Goal: Information Seeking & Learning: Learn about a topic

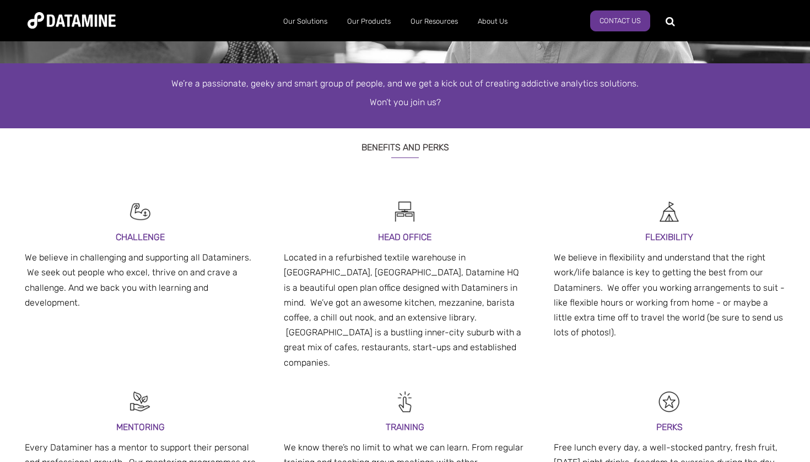
scroll to position [191, 0]
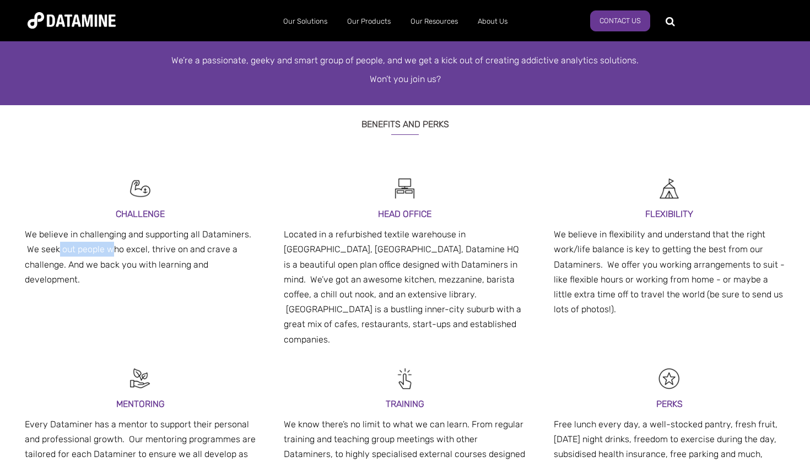
drag, startPoint x: 57, startPoint y: 248, endPoint x: 112, endPoint y: 246, distance: 54.6
click at [112, 246] on p "We believe in challenging and supporting all Dataminers. We seek out people who…" at bounding box center [140, 257] width 231 height 60
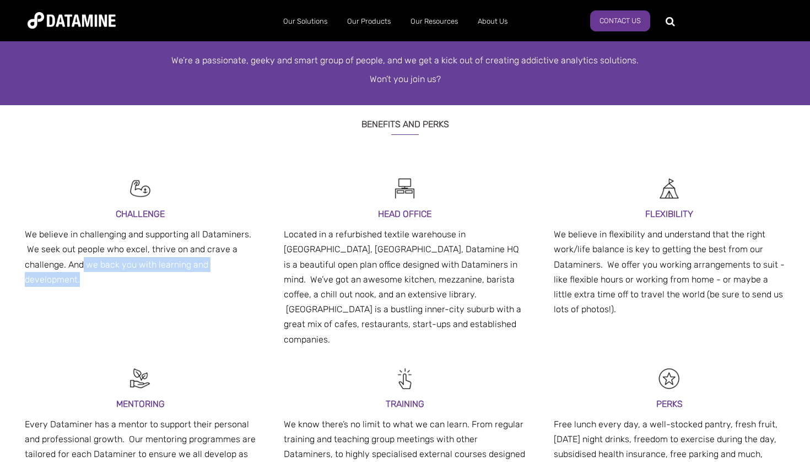
drag, startPoint x: 83, startPoint y: 265, endPoint x: 104, endPoint y: 271, distance: 21.8
click at [104, 272] on p "We believe in challenging and supporting all Dataminers. We seek out people who…" at bounding box center [140, 257] width 231 height 60
click at [104, 271] on p "We believe in challenging and supporting all Dataminers. We seek out people who…" at bounding box center [140, 257] width 231 height 60
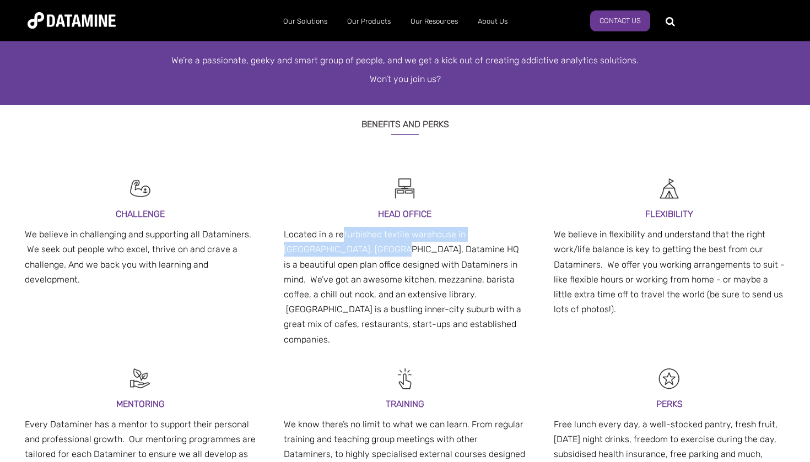
drag, startPoint x: 343, startPoint y: 234, endPoint x: 357, endPoint y: 246, distance: 18.8
click at [357, 246] on p "Located in a refurbished textile warehouse in Parnell, Auckland, Datamine HQ is…" at bounding box center [405, 287] width 242 height 120
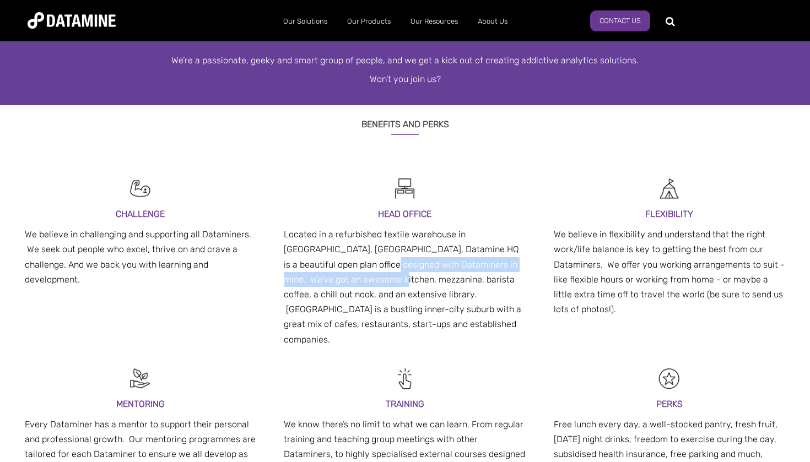
drag, startPoint x: 361, startPoint y: 261, endPoint x: 365, endPoint y: 273, distance: 12.6
click at [365, 273] on p "Located in a refurbished textile warehouse in Parnell, Auckland, Datamine HQ is…" at bounding box center [405, 287] width 242 height 120
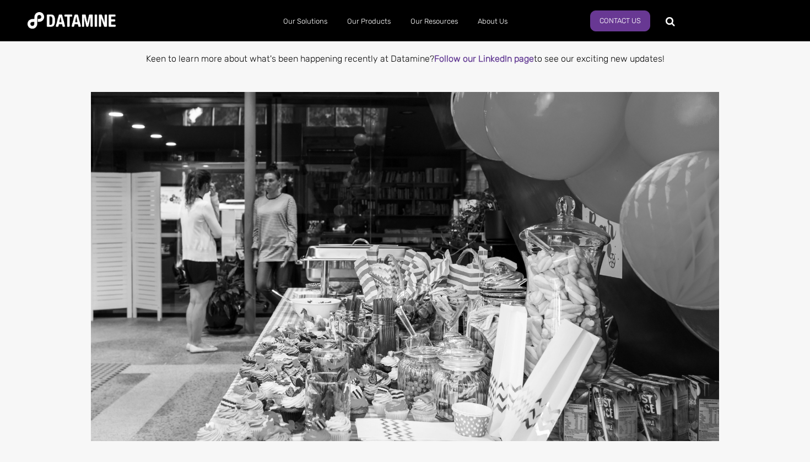
scroll to position [715, 0]
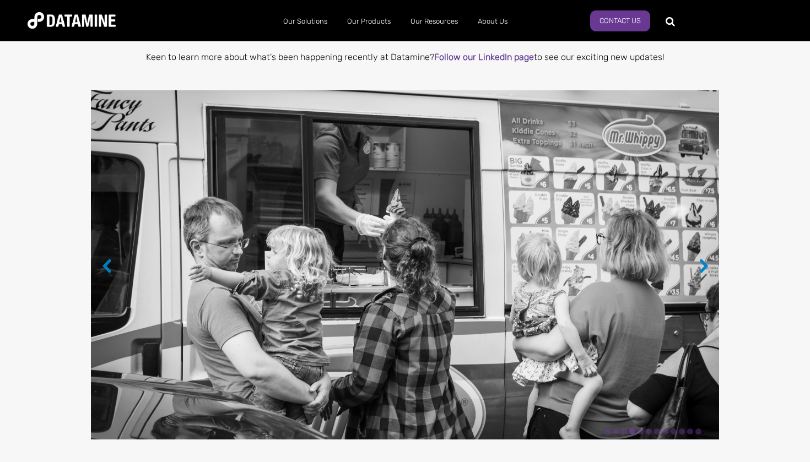
click at [696, 248] on img at bounding box center [405, 264] width 628 height 349
click at [701, 259] on button "→" at bounding box center [703, 265] width 11 height 12
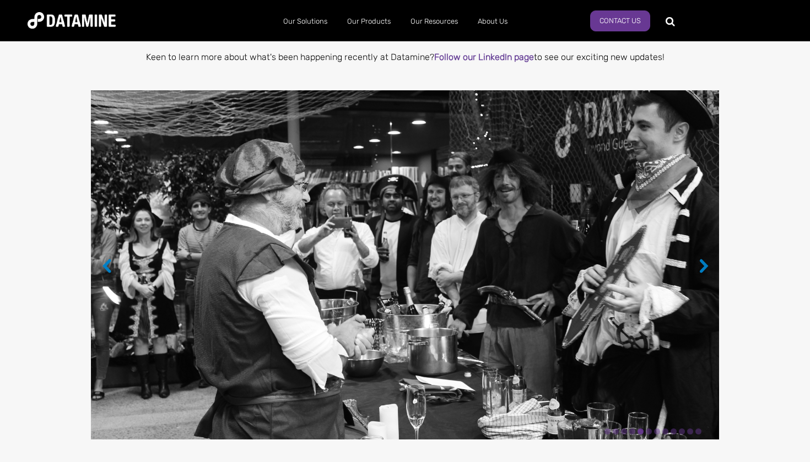
click at [704, 259] on button "→" at bounding box center [703, 265] width 11 height 12
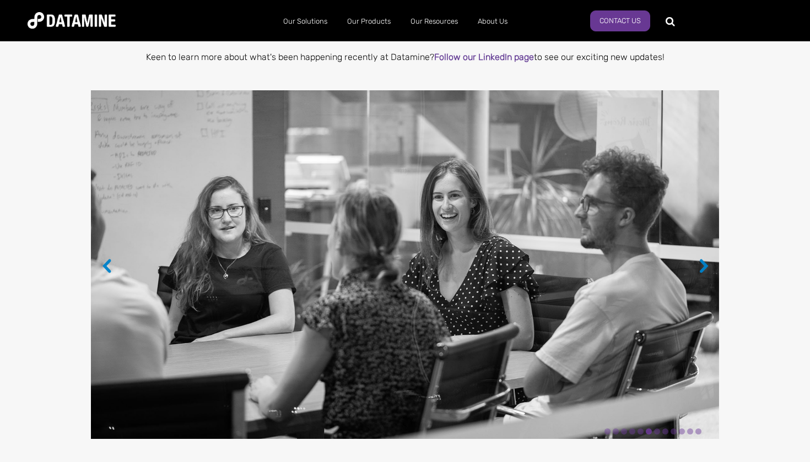
click at [704, 259] on button "→" at bounding box center [703, 265] width 11 height 12
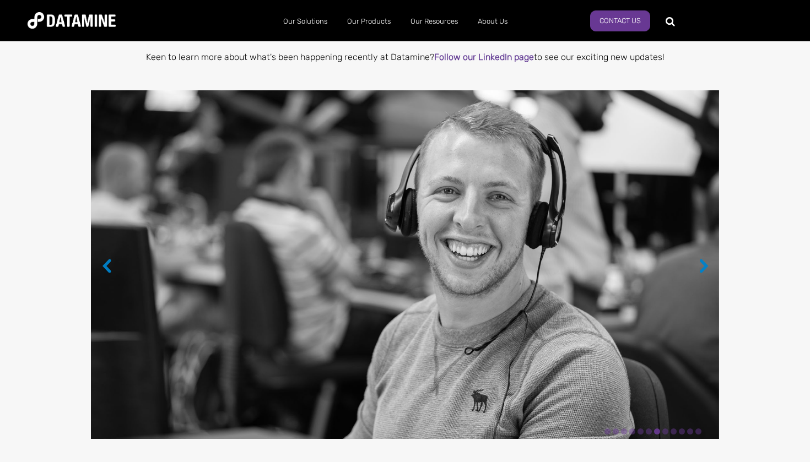
click at [704, 259] on button "→" at bounding box center [703, 265] width 11 height 12
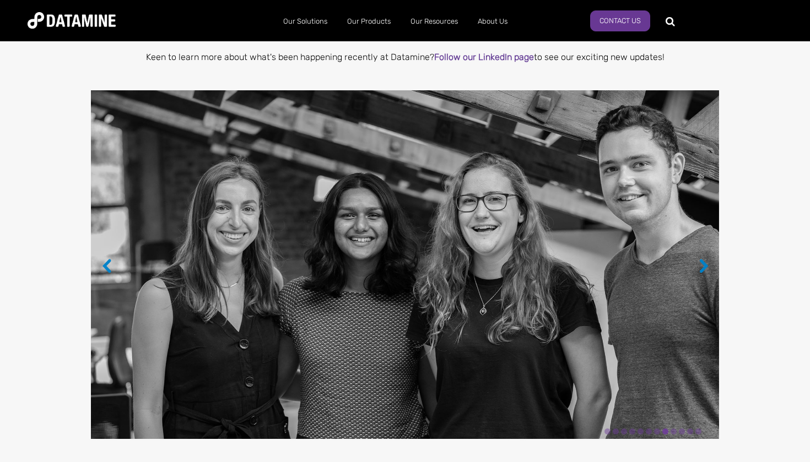
click at [704, 259] on button "→" at bounding box center [703, 265] width 11 height 12
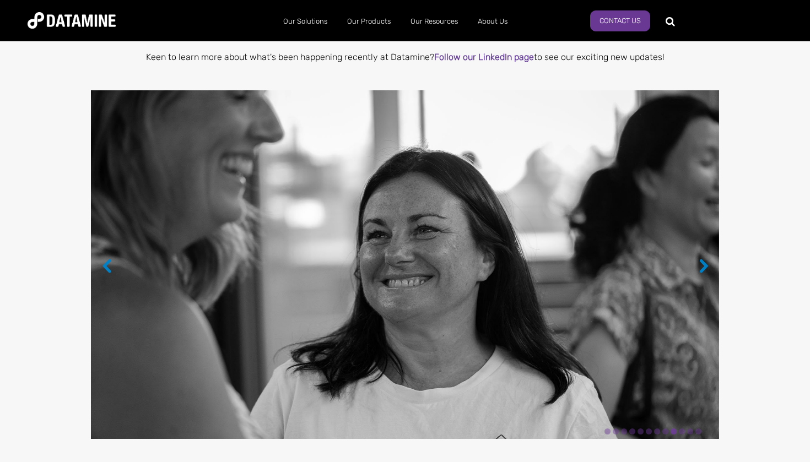
click at [704, 259] on button "→" at bounding box center [703, 265] width 11 height 12
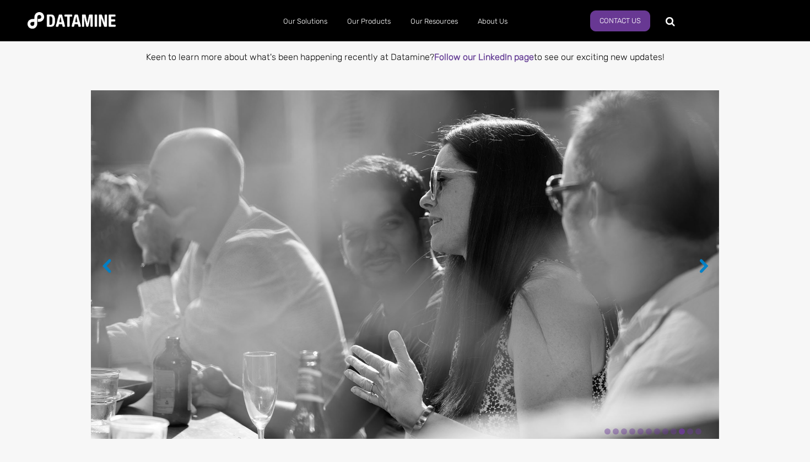
click at [705, 259] on button "→" at bounding box center [703, 265] width 11 height 12
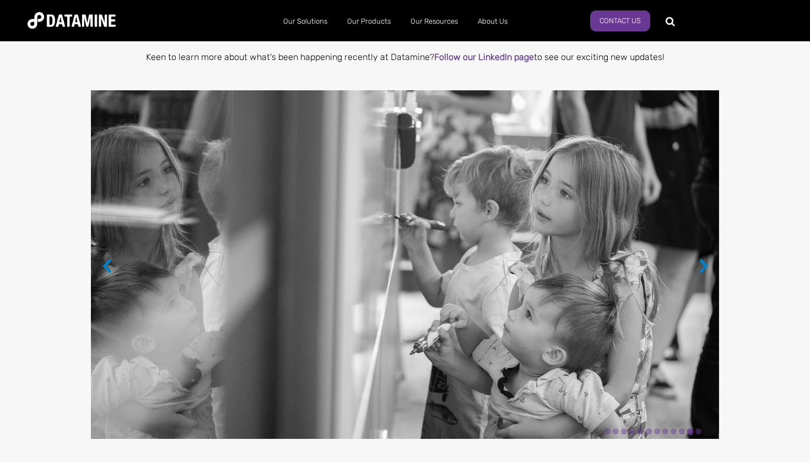
click at [705, 259] on button "→" at bounding box center [703, 265] width 11 height 12
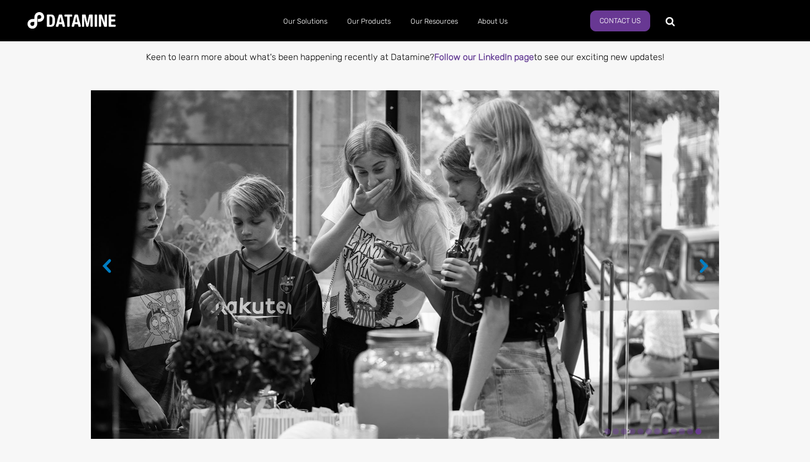
click at [705, 259] on button "→" at bounding box center [703, 265] width 11 height 12
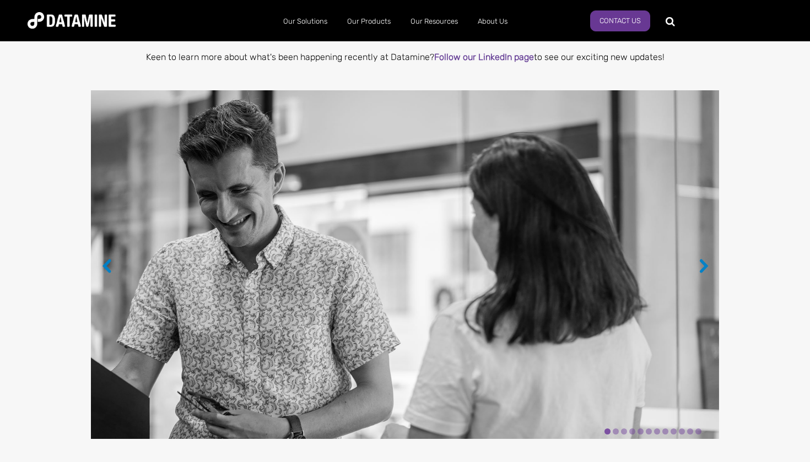
click at [705, 259] on button "→" at bounding box center [703, 265] width 11 height 12
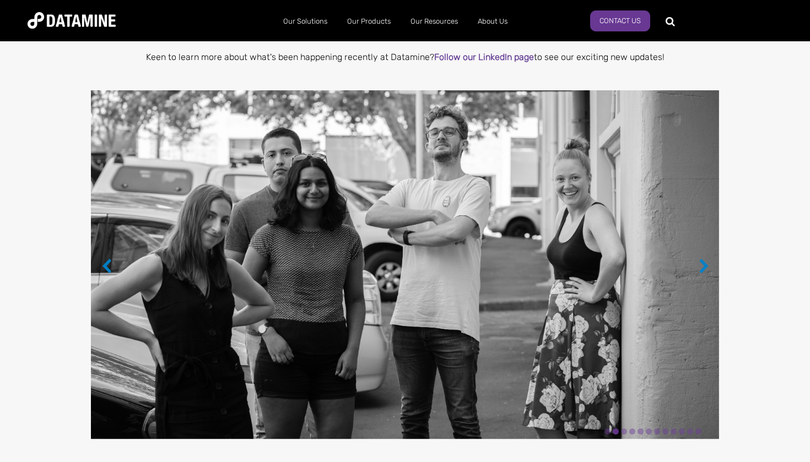
click at [705, 259] on button "→" at bounding box center [703, 265] width 11 height 12
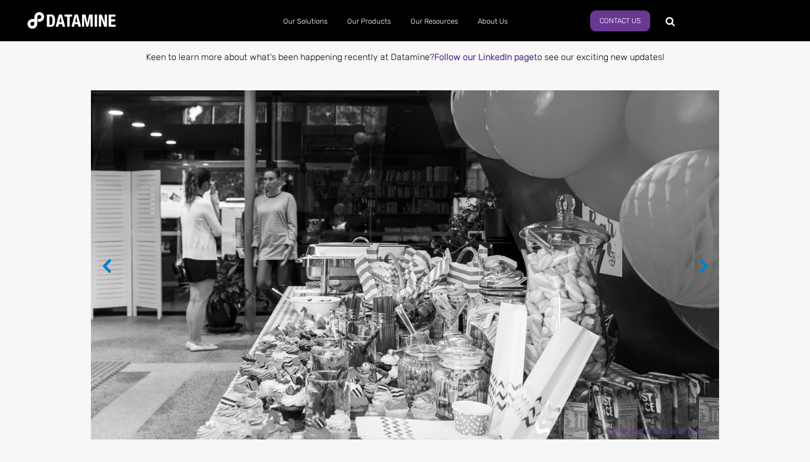
click at [705, 259] on button "→" at bounding box center [703, 265] width 11 height 12
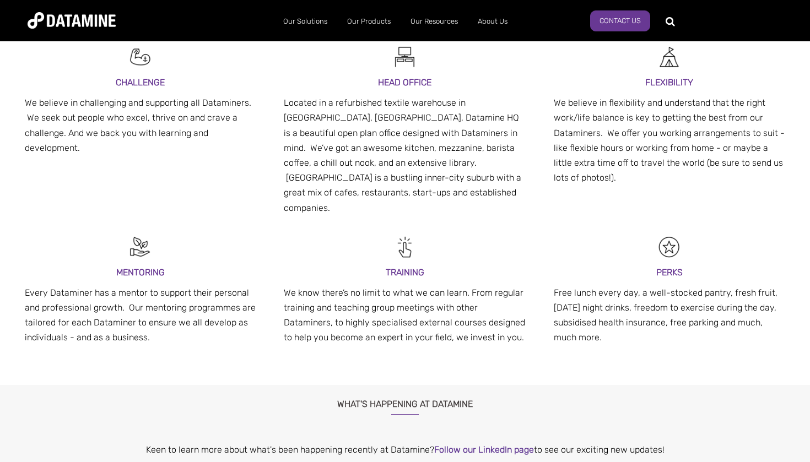
scroll to position [306, 0]
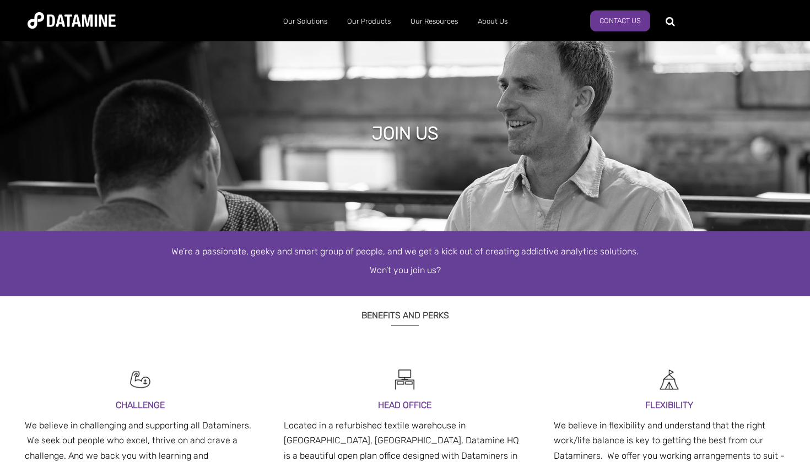
click at [453, 194] on div "Join Us" at bounding box center [405, 135] width 810 height 193
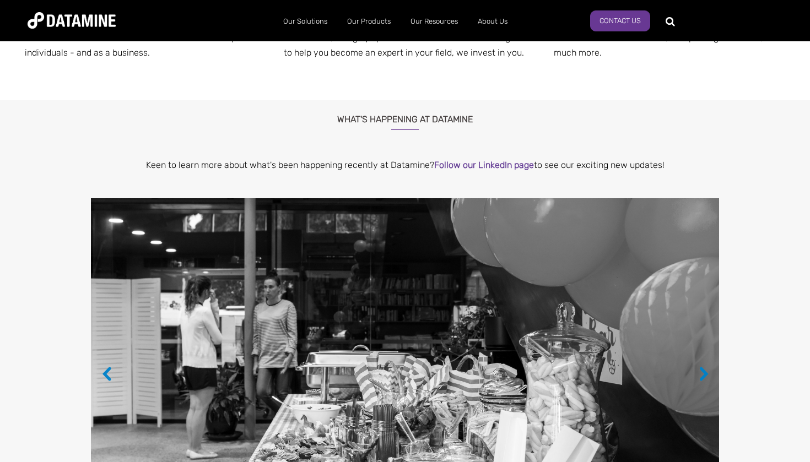
scroll to position [621, 0]
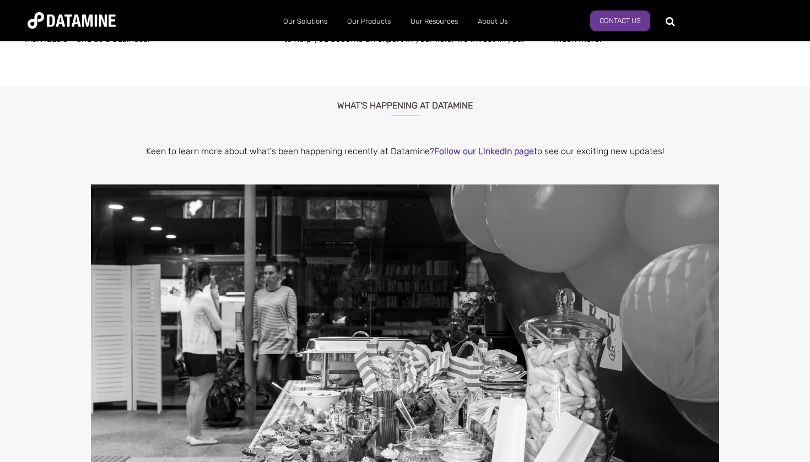
click at [516, 146] on strong "Follow our LinkedIn page" at bounding box center [484, 151] width 100 height 10
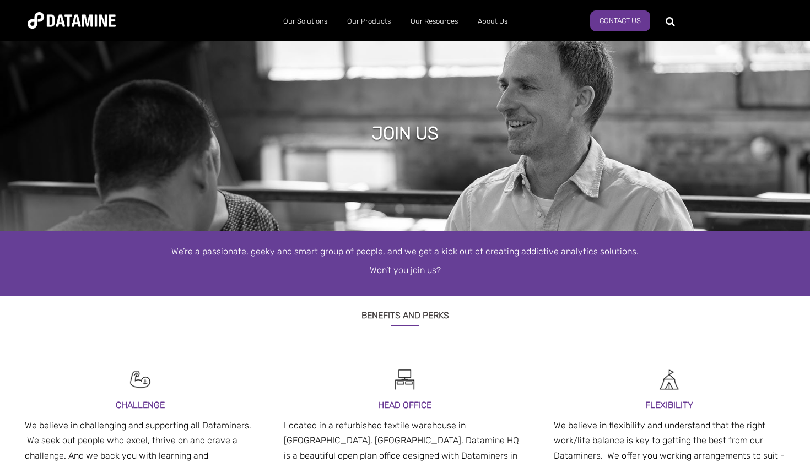
scroll to position [0, 0]
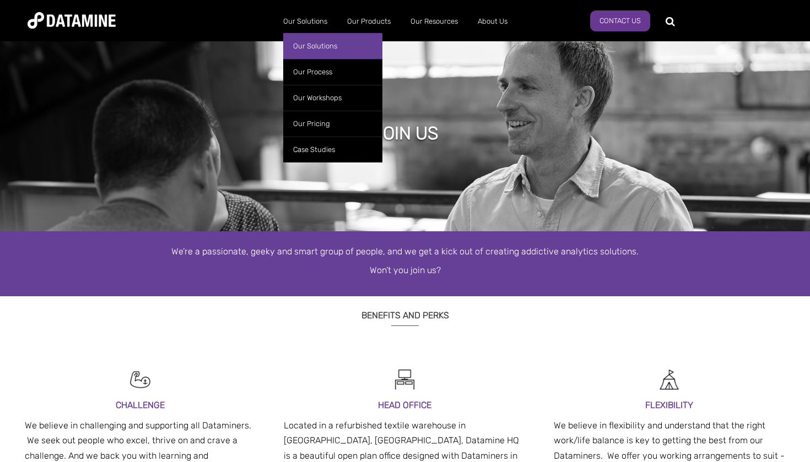
click at [320, 48] on link "Our Solutions" at bounding box center [332, 46] width 99 height 26
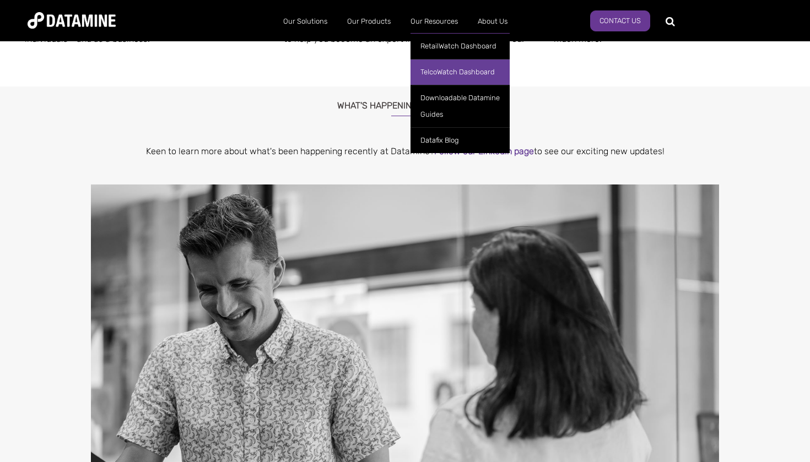
click at [460, 68] on link "TelcoWatch Dashboard" at bounding box center [459, 72] width 99 height 26
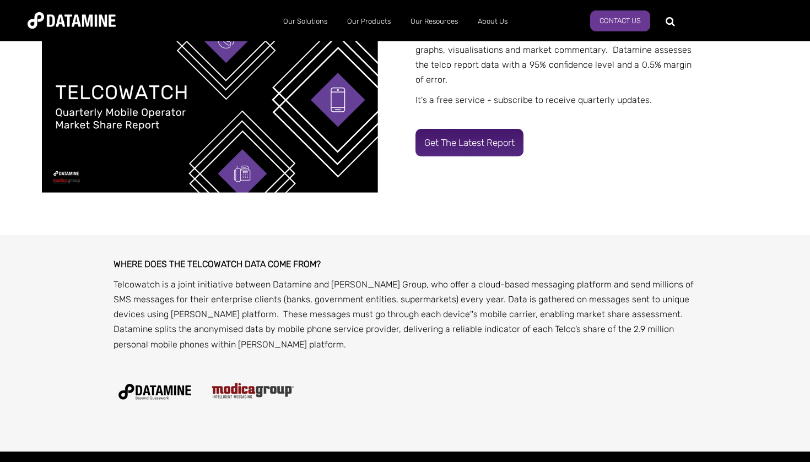
click at [468, 147] on link "Get the latest report" at bounding box center [469, 143] width 108 height 28
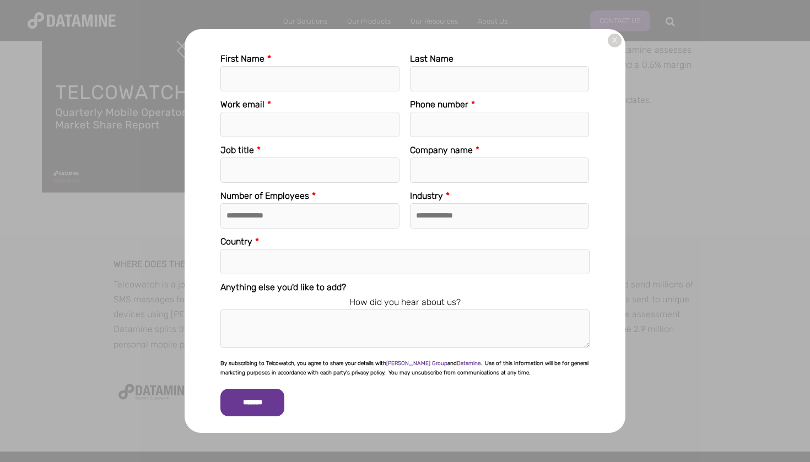
click at [614, 38] on link "X" at bounding box center [615, 41] width 14 height 14
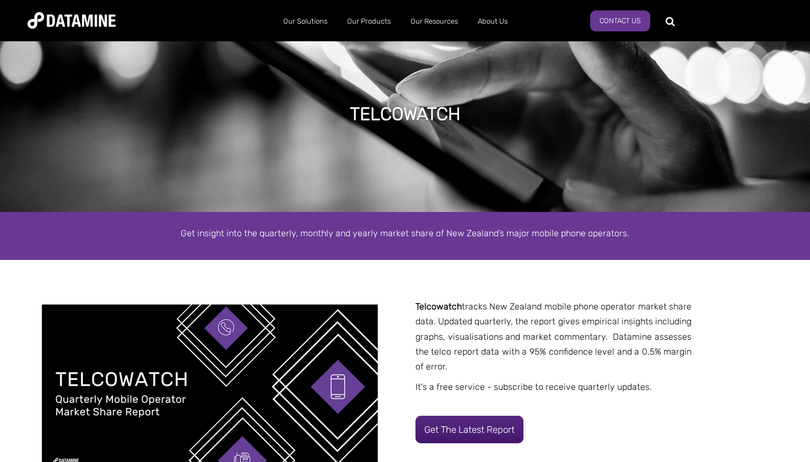
scroll to position [9, 0]
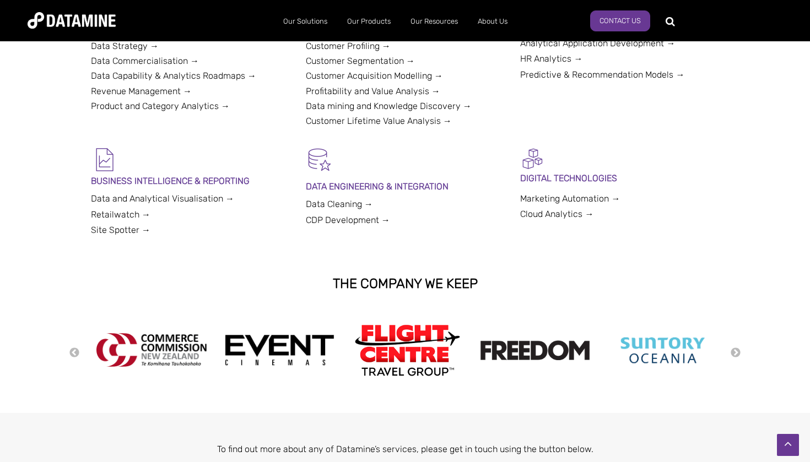
scroll to position [238, 0]
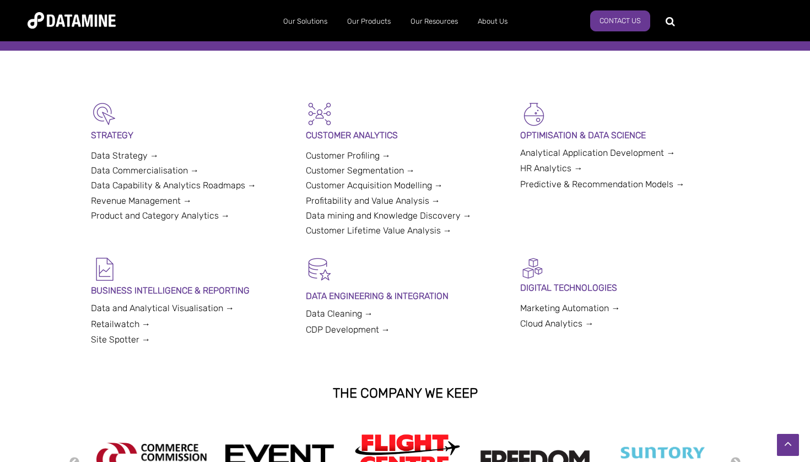
click at [416, 219] on link "Data mining and Knowledge Discovery →" at bounding box center [389, 215] width 166 height 10
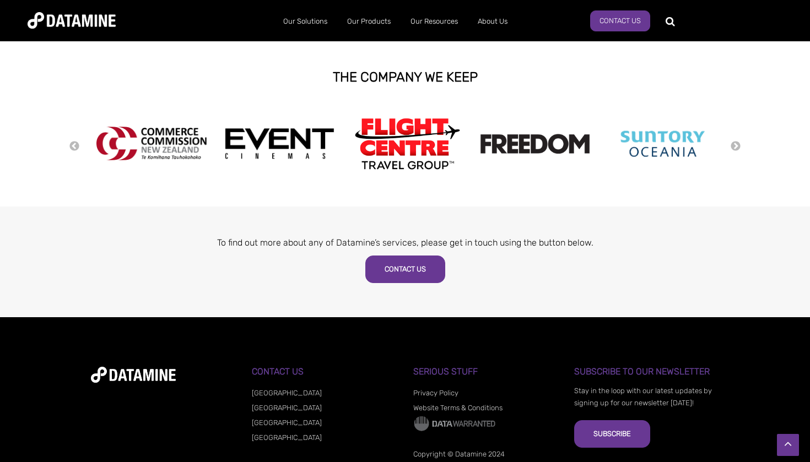
scroll to position [18, 0]
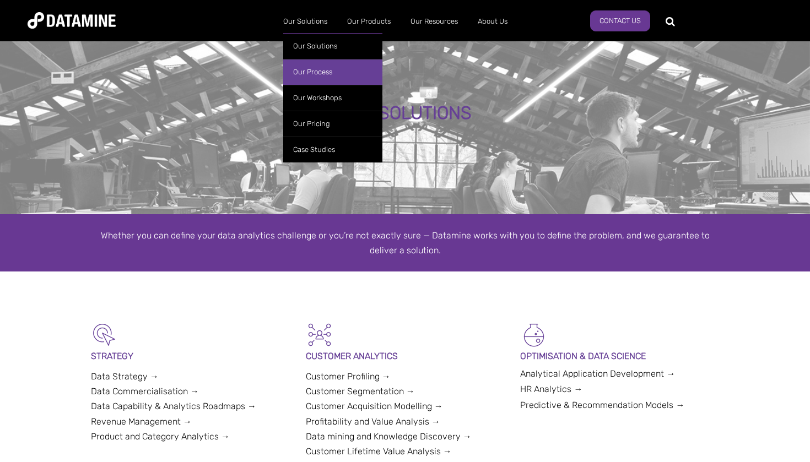
click at [321, 66] on link "Our Process" at bounding box center [332, 72] width 99 height 26
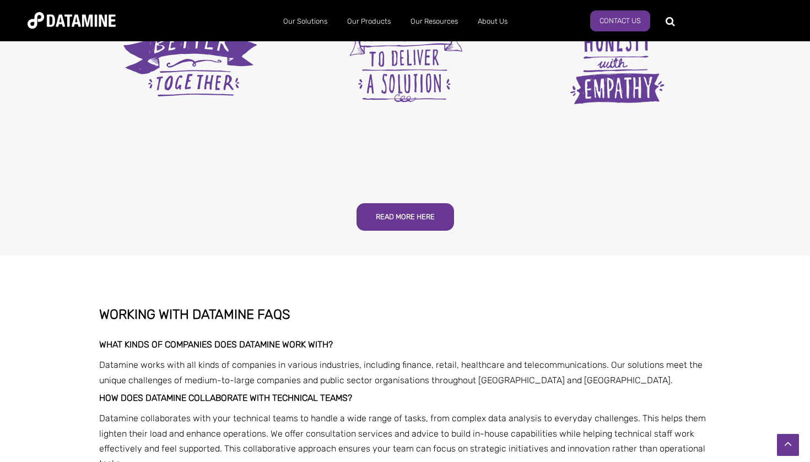
scroll to position [1819, 0]
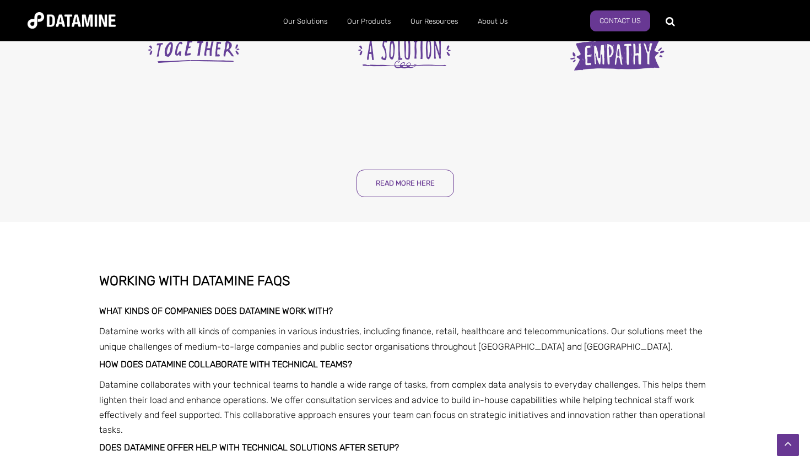
click at [430, 182] on link "Read more here" at bounding box center [404, 184] width 97 height 28
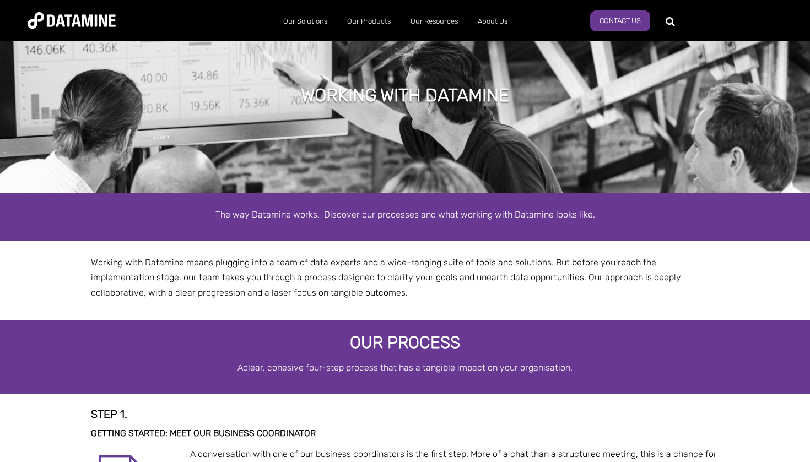
scroll to position [0, 0]
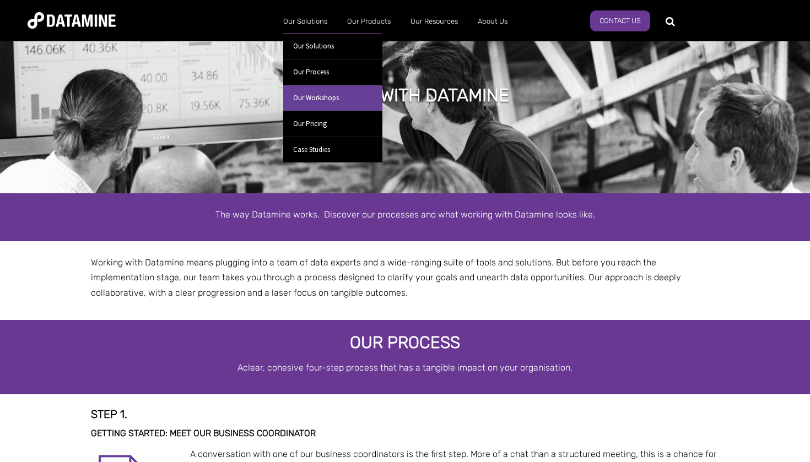
click at [328, 94] on link "Our Workshops" at bounding box center [332, 98] width 99 height 26
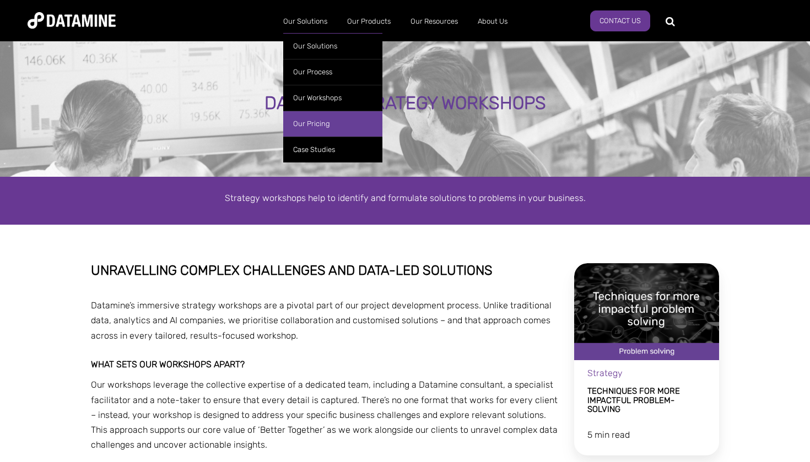
click at [316, 118] on link "Our Pricing" at bounding box center [332, 124] width 99 height 26
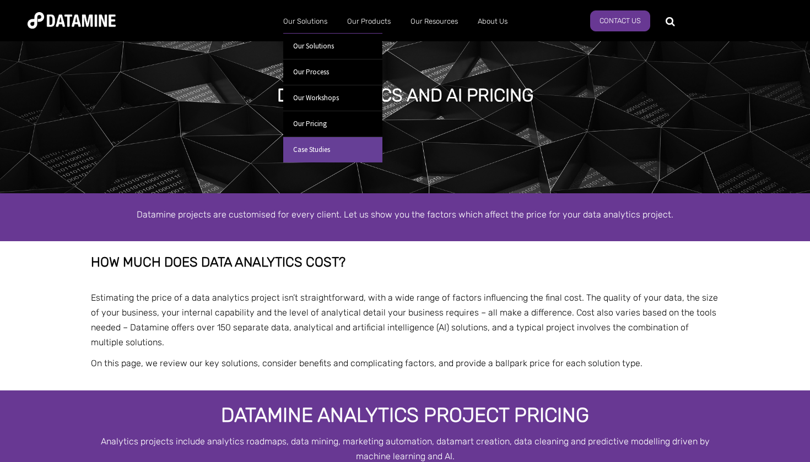
click at [313, 144] on link "Case Studies" at bounding box center [332, 150] width 99 height 26
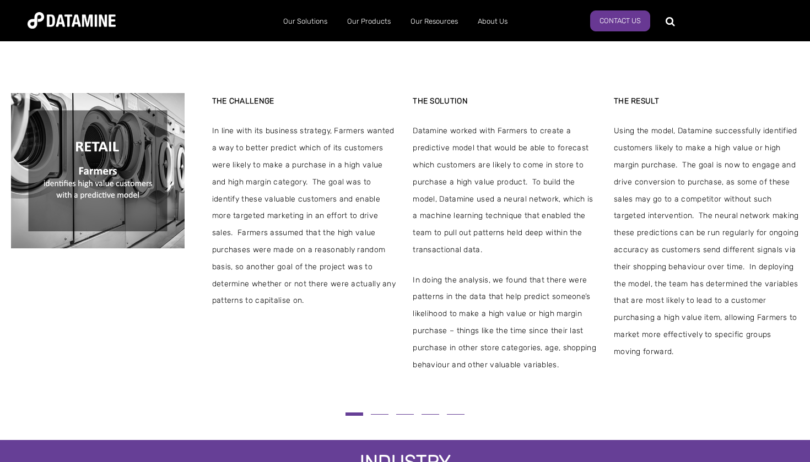
scroll to position [220, 0]
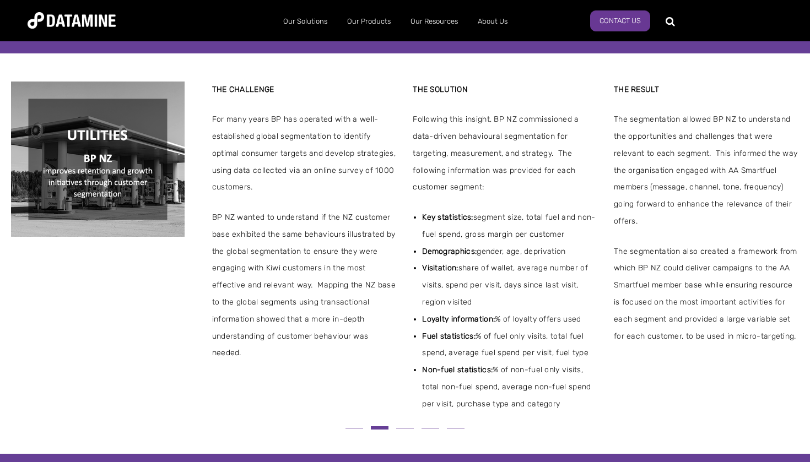
click at [355, 425] on button at bounding box center [353, 428] width 25 height 6
click at [357, 425] on button at bounding box center [353, 428] width 25 height 6
click at [353, 425] on button at bounding box center [353, 428] width 25 height 6
click at [354, 425] on button at bounding box center [353, 428] width 25 height 6
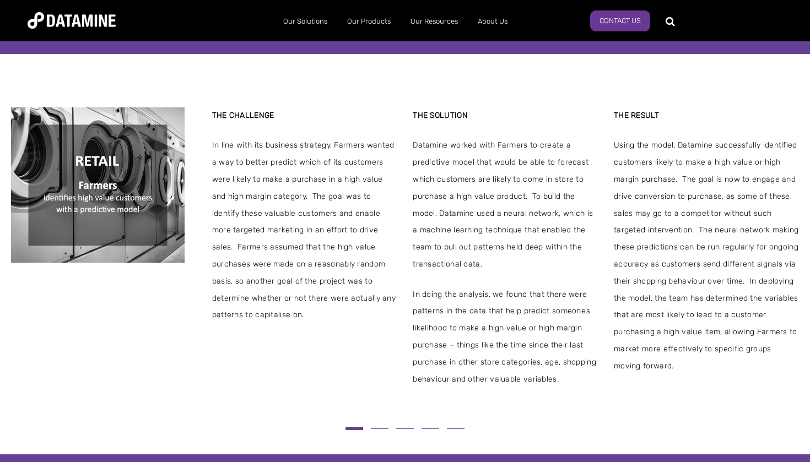
scroll to position [218, 0]
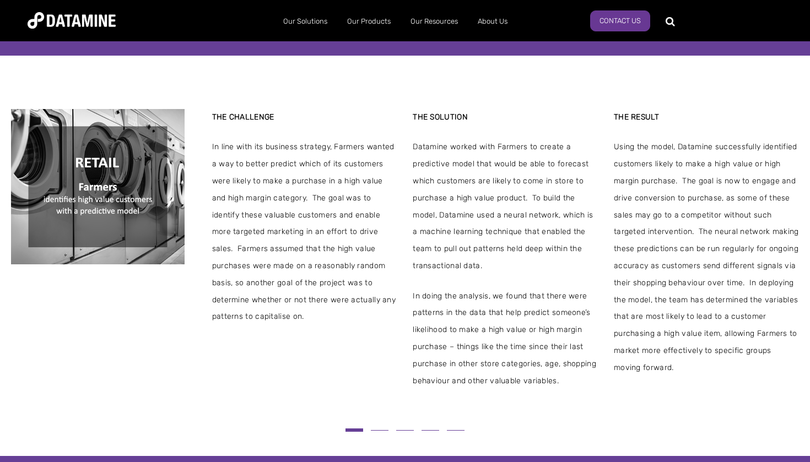
click at [376, 430] on span at bounding box center [380, 430] width 18 height 1
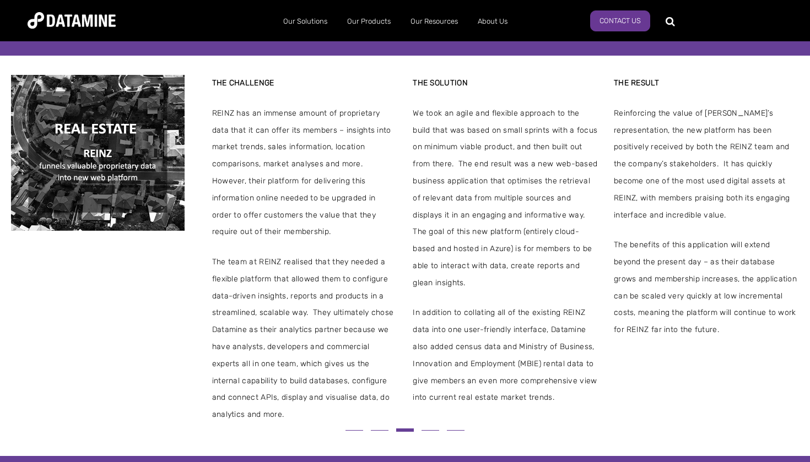
click at [382, 430] on span at bounding box center [380, 430] width 18 height 1
click at [373, 430] on span at bounding box center [380, 430] width 18 height 1
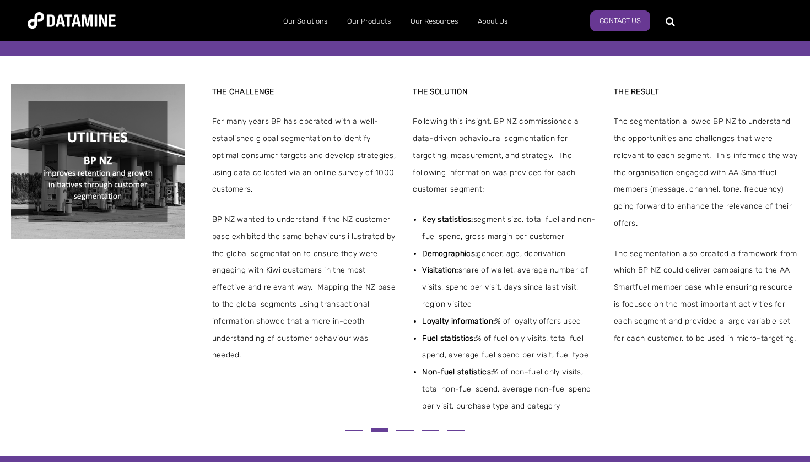
click at [405, 430] on span at bounding box center [405, 430] width 18 height 1
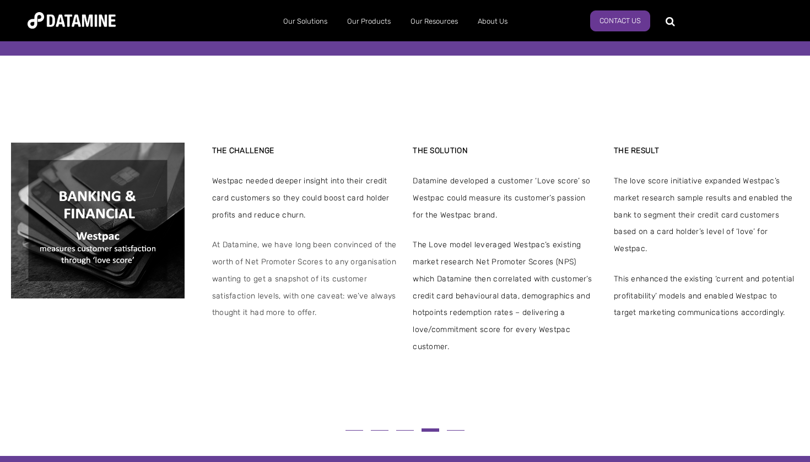
click at [406, 427] on button at bounding box center [404, 430] width 25 height 6
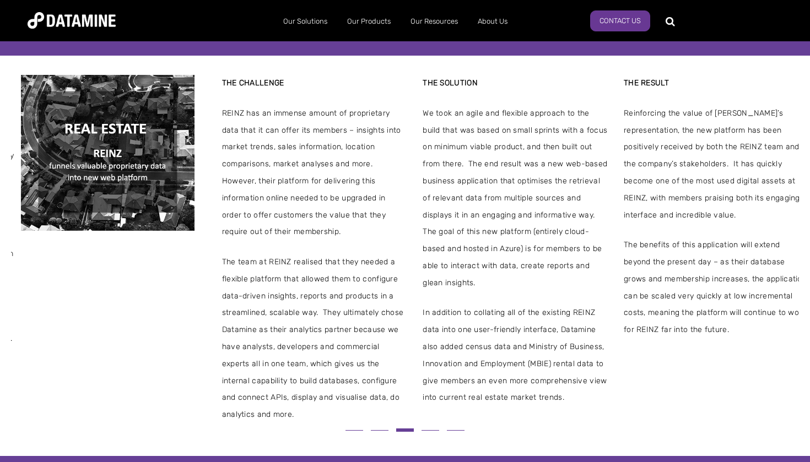
drag, startPoint x: 275, startPoint y: 213, endPoint x: 285, endPoint y: 214, distance: 10.1
click at [285, 214] on span "However, their platform for delivering this information online needed to be upg…" at bounding box center [314, 207] width 185 height 68
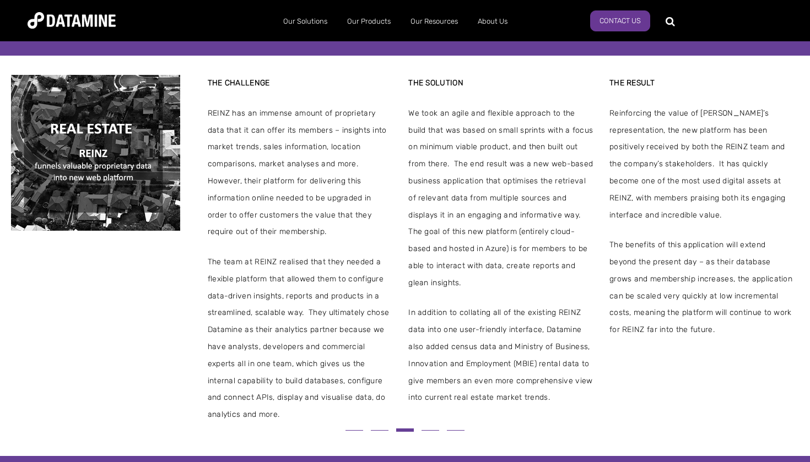
drag, startPoint x: 299, startPoint y: 231, endPoint x: 294, endPoint y: 419, distance: 188.4
click at [294, 419] on div "THE CHALLENGE REINZ has an immense amount of proprietary data that it can offer…" at bounding box center [405, 256] width 810 height 362
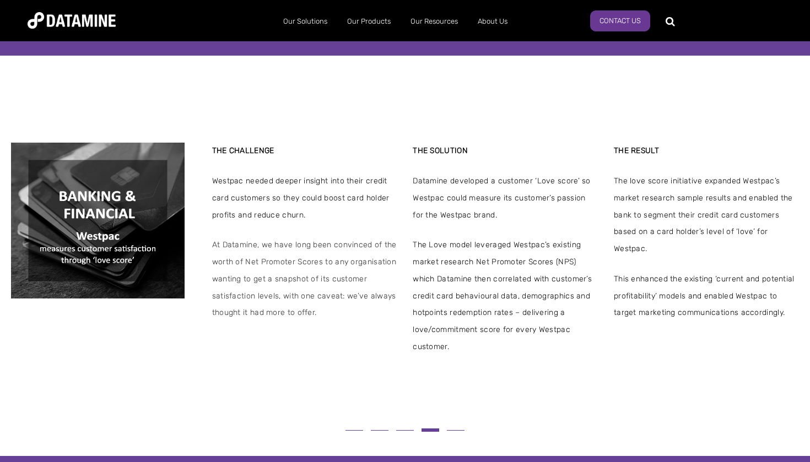
click at [405, 427] on button at bounding box center [404, 430] width 25 height 6
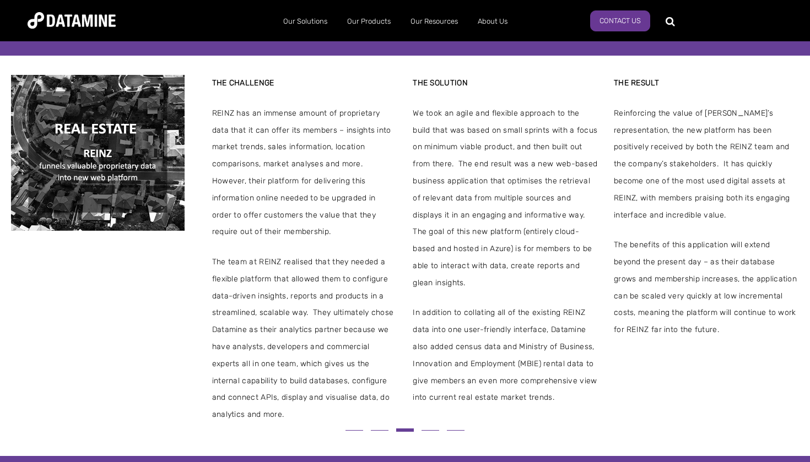
scroll to position [219, 0]
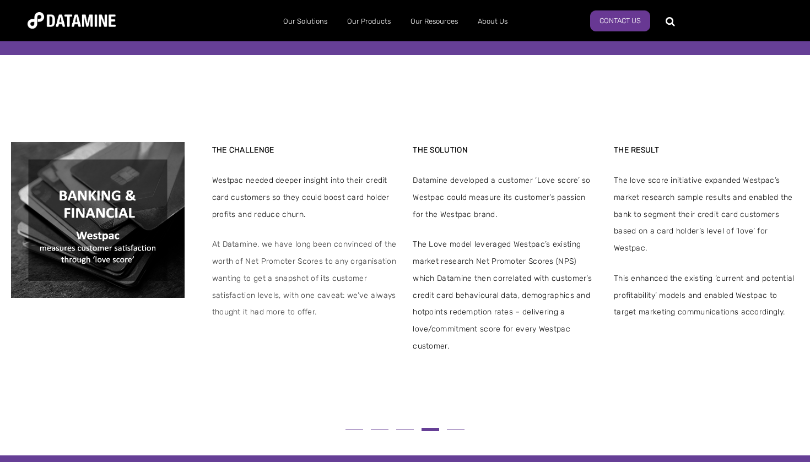
click at [408, 427] on button at bounding box center [404, 430] width 25 height 6
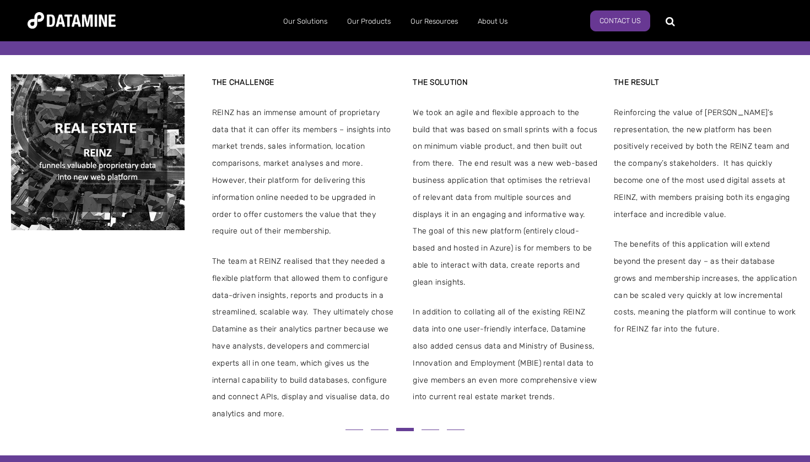
scroll to position [284, 0]
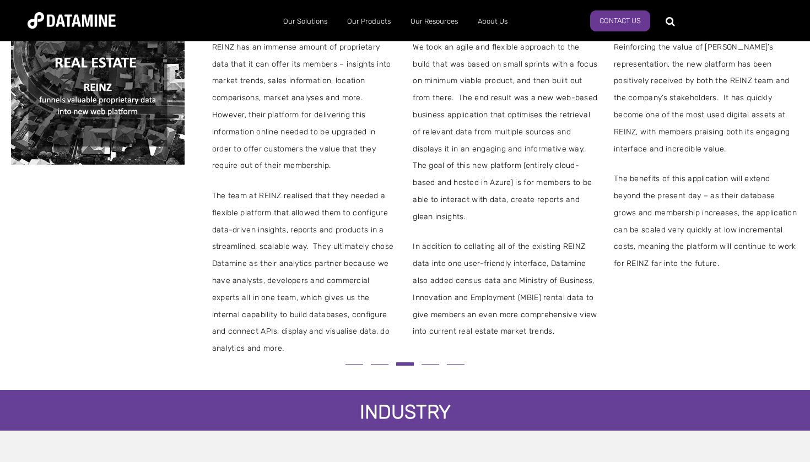
click at [356, 361] on button at bounding box center [353, 364] width 25 height 6
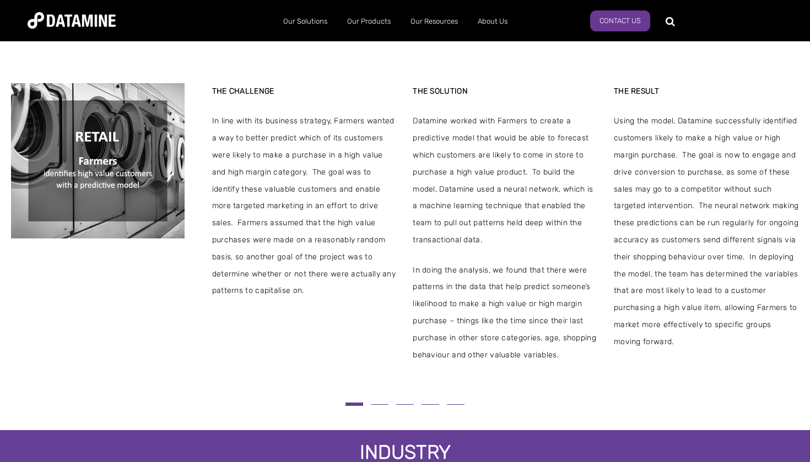
scroll to position [244, 0]
click at [404, 402] on button at bounding box center [404, 405] width 25 height 6
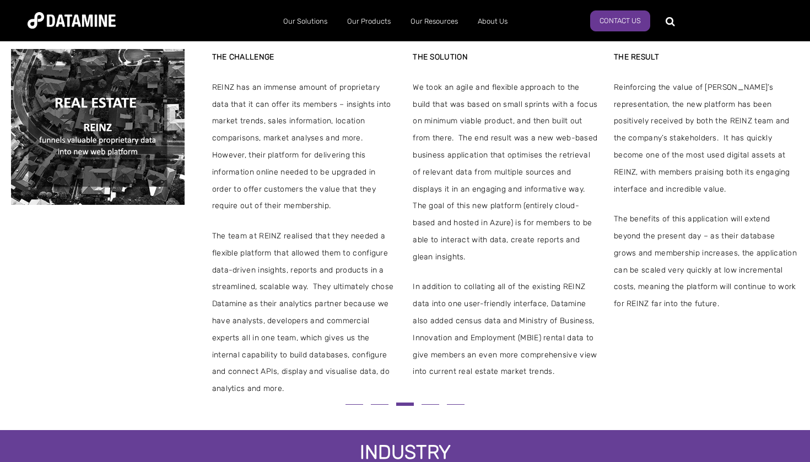
click at [425, 402] on button at bounding box center [430, 405] width 25 height 6
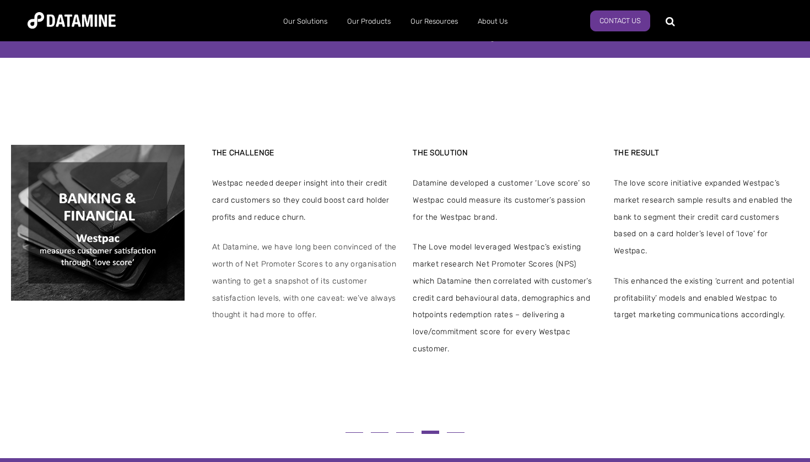
scroll to position [215, 0]
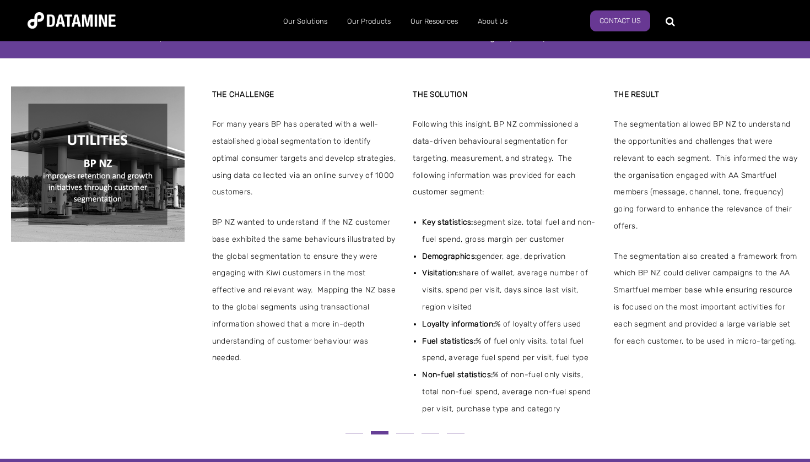
click at [430, 430] on button at bounding box center [430, 433] width 25 height 6
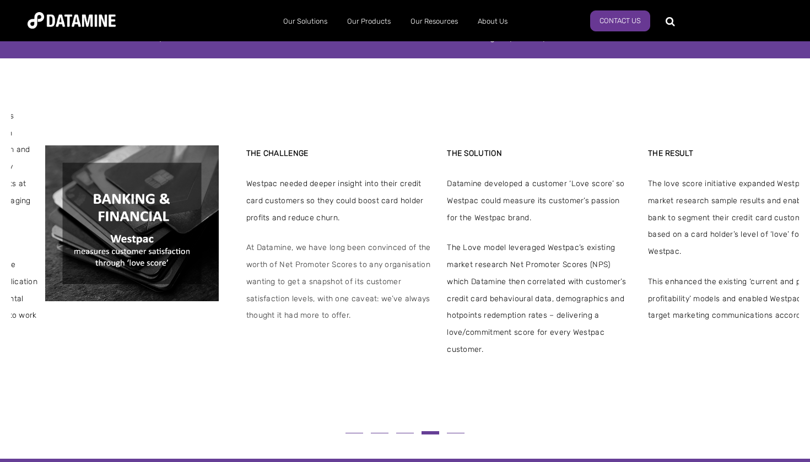
drag, startPoint x: 212, startPoint y: 179, endPoint x: 245, endPoint y: 188, distance: 34.3
click at [246, 188] on span "Westpac needed deeper insight into their credit card customers so they could bo…" at bounding box center [338, 201] width 185 height 51
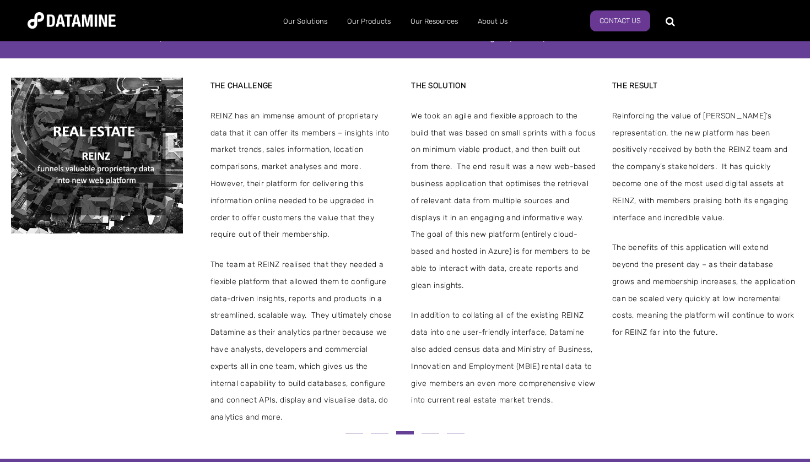
drag, startPoint x: 344, startPoint y: 260, endPoint x: 159, endPoint y: 259, distance: 184.5
click at [210, 259] on span "The team at REINZ realised that they needed a flexible platform that allowed th…" at bounding box center [302, 342] width 185 height 170
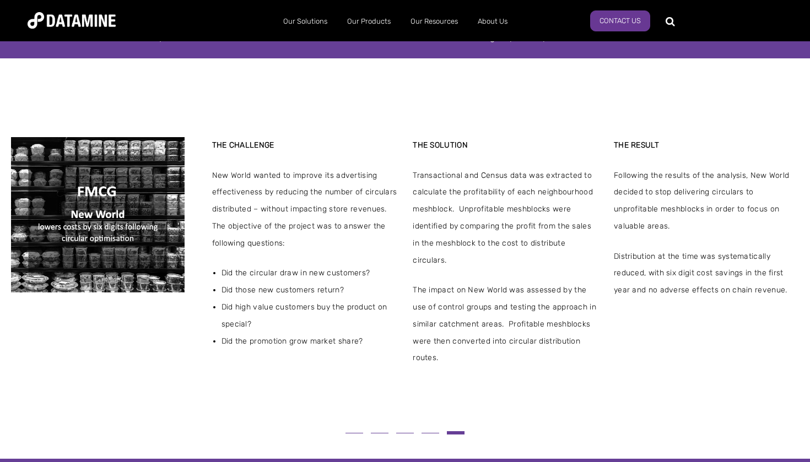
click at [430, 430] on button at bounding box center [430, 433] width 25 height 6
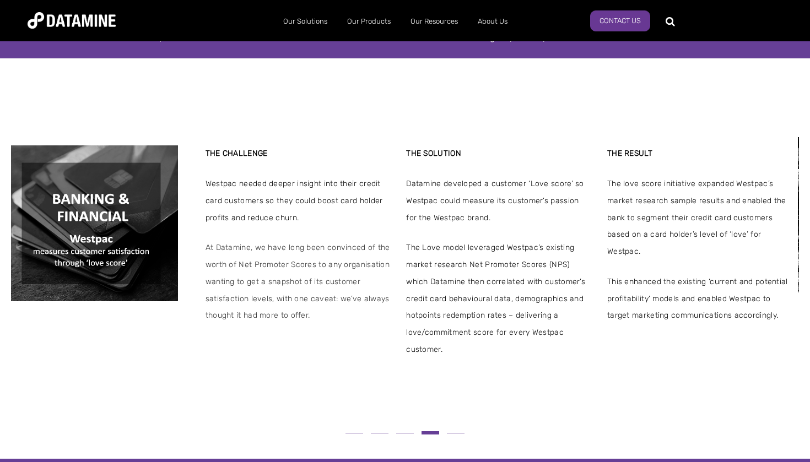
drag, startPoint x: 367, startPoint y: 369, endPoint x: 361, endPoint y: 368, distance: 6.6
drag, startPoint x: 377, startPoint y: 352, endPoint x: 370, endPoint y: 352, distance: 7.7
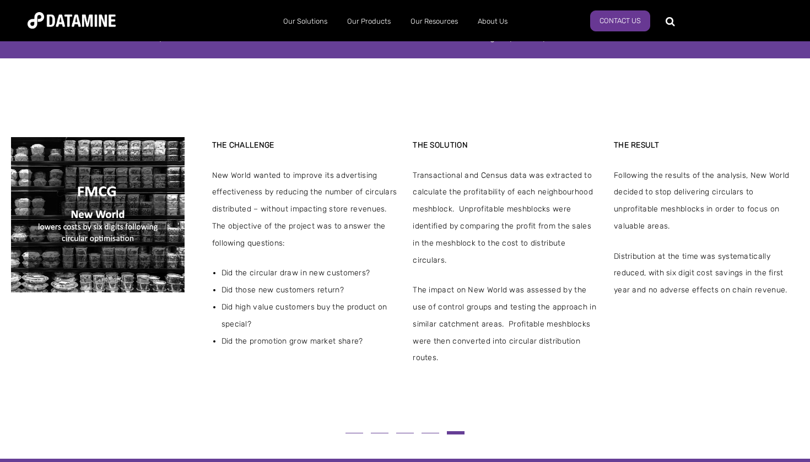
click at [426, 430] on button at bounding box center [430, 433] width 25 height 6
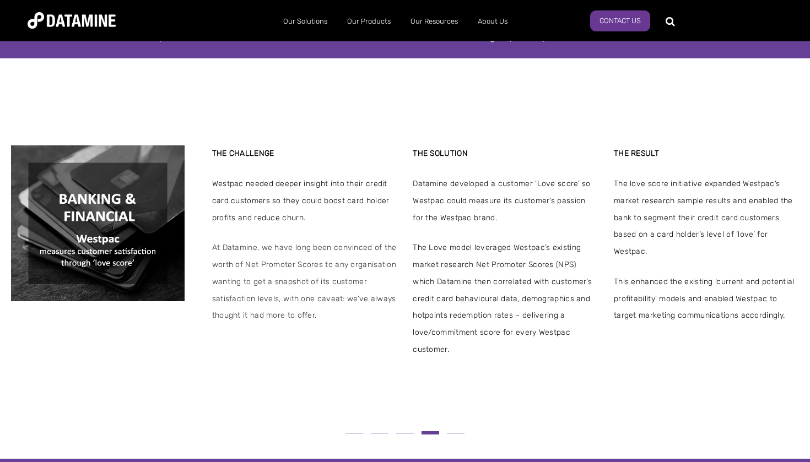
click at [453, 430] on button at bounding box center [455, 433] width 25 height 6
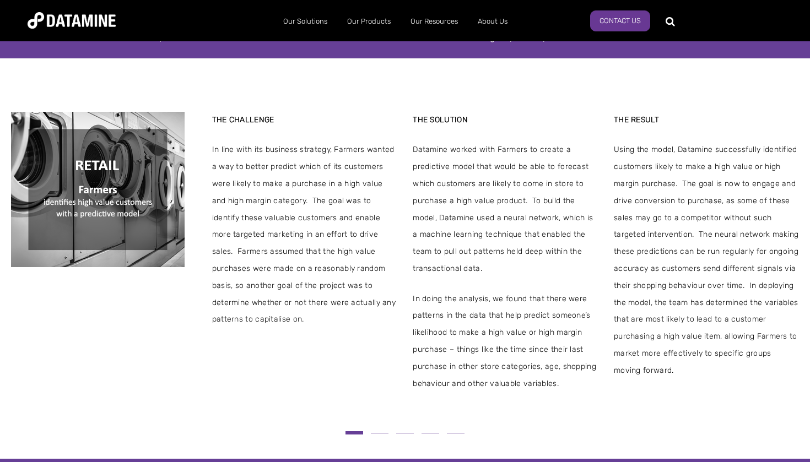
click at [458, 433] on span at bounding box center [456, 433] width 18 height 1
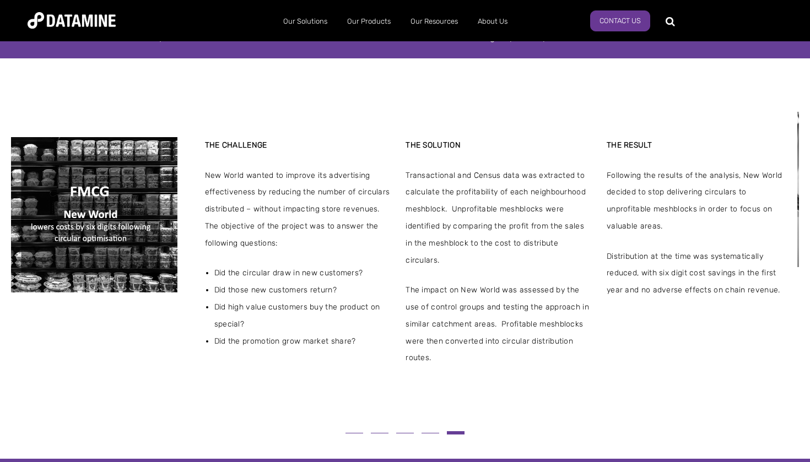
drag, startPoint x: 373, startPoint y: 391, endPoint x: 366, endPoint y: 393, distance: 7.5
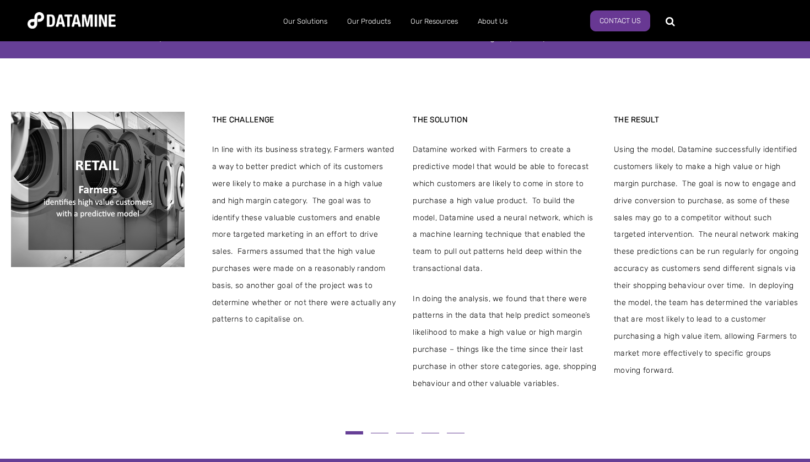
click at [454, 433] on span at bounding box center [456, 433] width 18 height 1
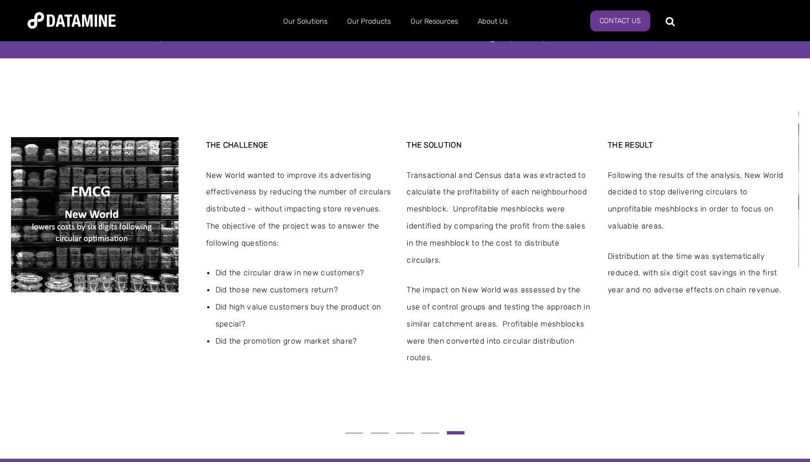
drag, startPoint x: 479, startPoint y: 355, endPoint x: 473, endPoint y: 356, distance: 6.2
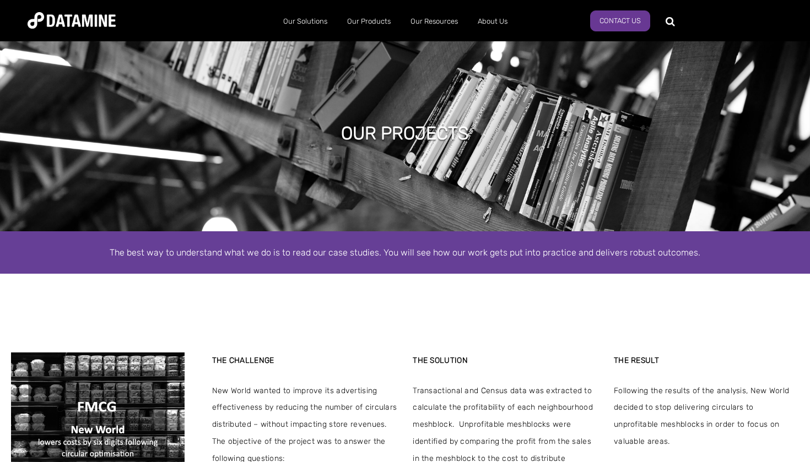
scroll to position [0, 0]
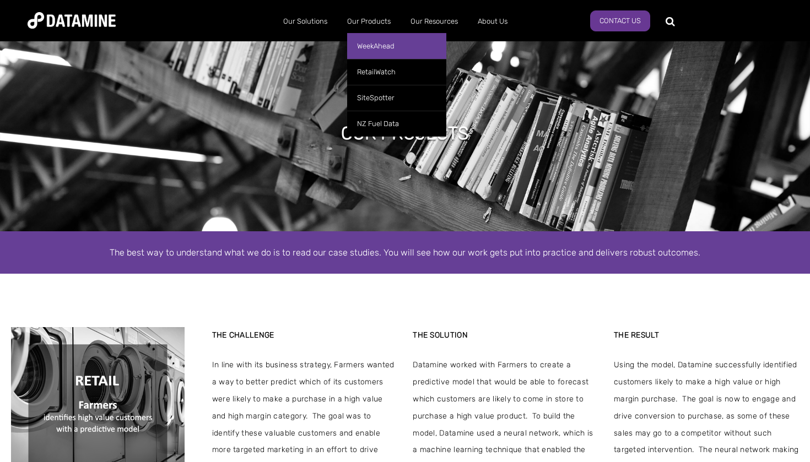
click at [369, 45] on link "WeekAhead" at bounding box center [396, 46] width 99 height 26
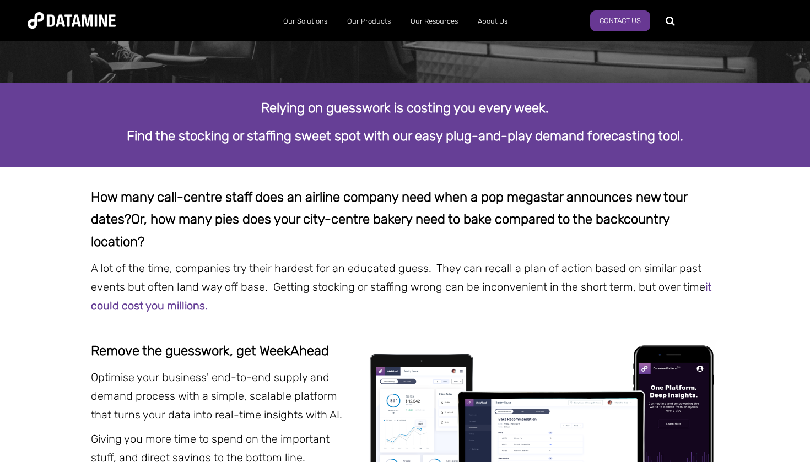
scroll to position [149, 0]
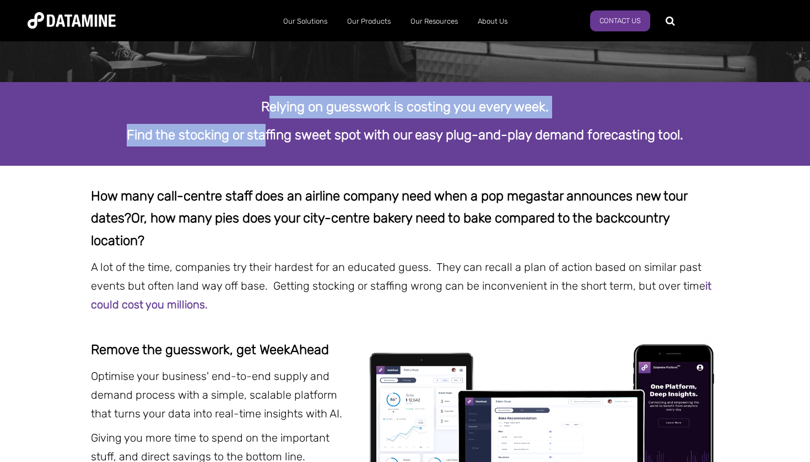
drag, startPoint x: 259, startPoint y: 105, endPoint x: 253, endPoint y: 134, distance: 30.2
click at [253, 134] on div "Relying on guesswork is costing you every week. Find the stocking or staffing s…" at bounding box center [405, 121] width 628 height 51
click at [253, 134] on strong "Find the stocking or staffing sweet spot with our easy plug-and-play demand for…" at bounding box center [405, 134] width 556 height 15
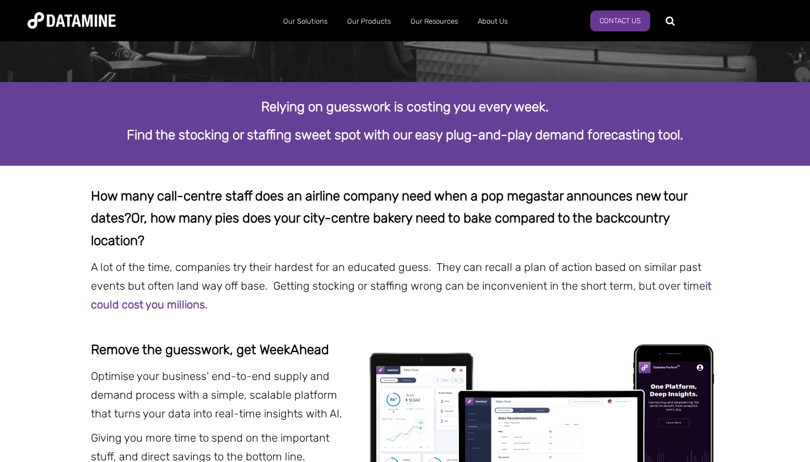
click at [253, 134] on strong "Find the stocking or staffing sweet spot with our easy plug-and-play demand for…" at bounding box center [405, 134] width 556 height 15
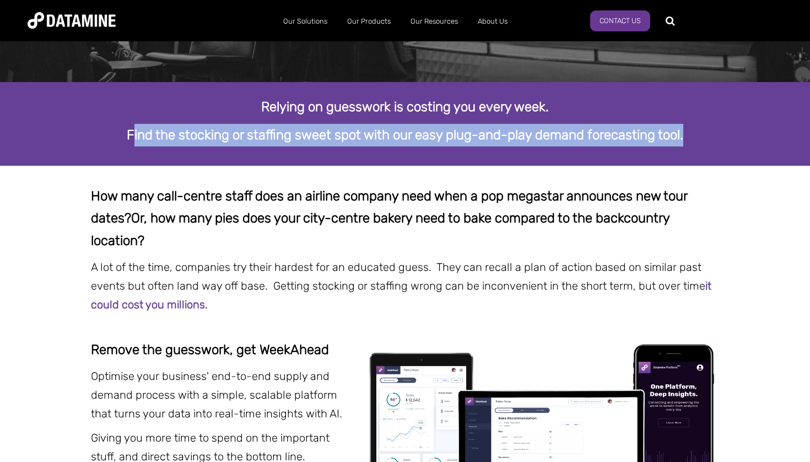
click at [253, 134] on strong "Find the stocking or staffing sweet spot with our easy plug-and-play demand for…" at bounding box center [405, 134] width 556 height 15
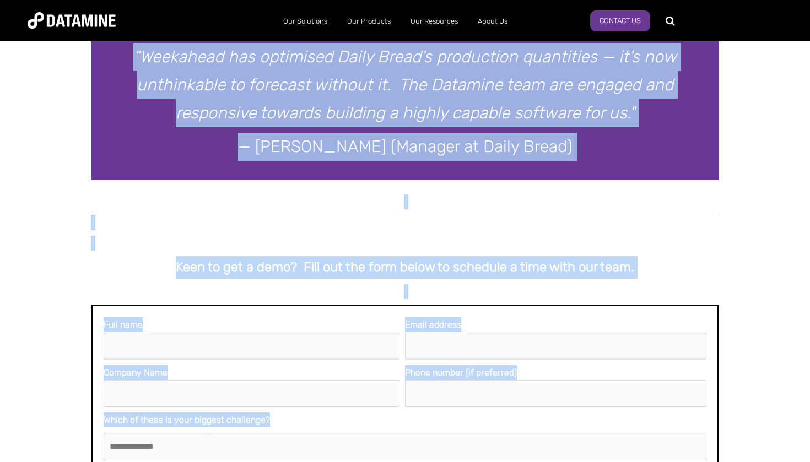
scroll to position [2283, 0]
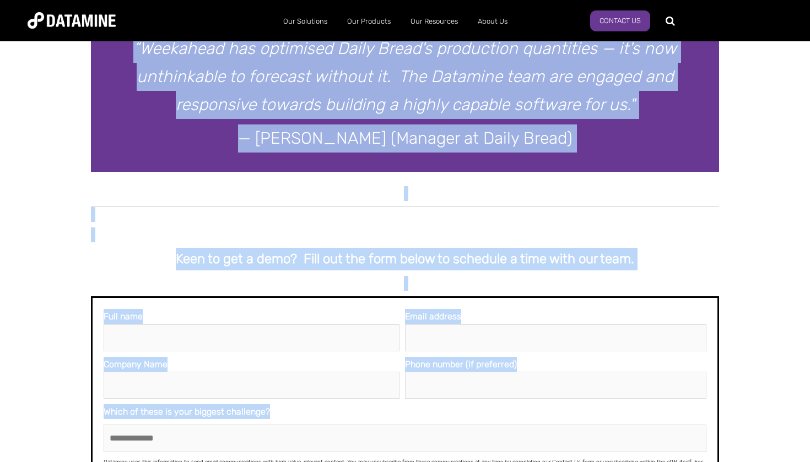
drag, startPoint x: 91, startPoint y: 184, endPoint x: 611, endPoint y: 159, distance: 521.1
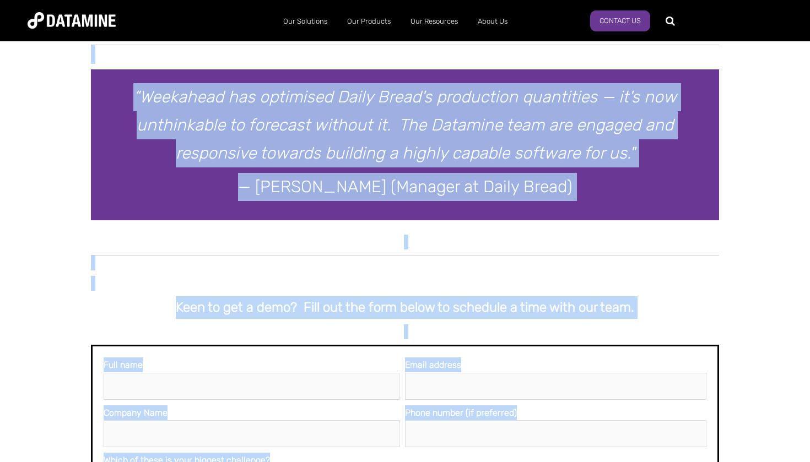
scroll to position [2232, 0]
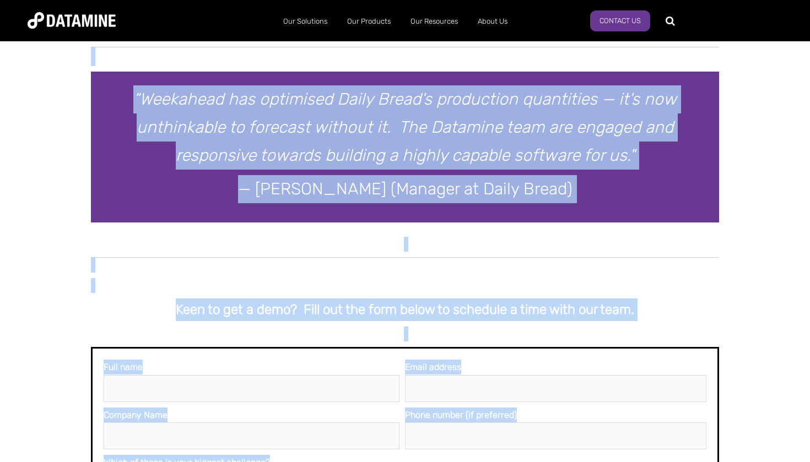
copy div "Lor ipsu dolo-sitame conse adip el seddoei tempori utla etdo m ali enimadmi ven…"
click at [553, 66] on p at bounding box center [405, 56] width 628 height 19
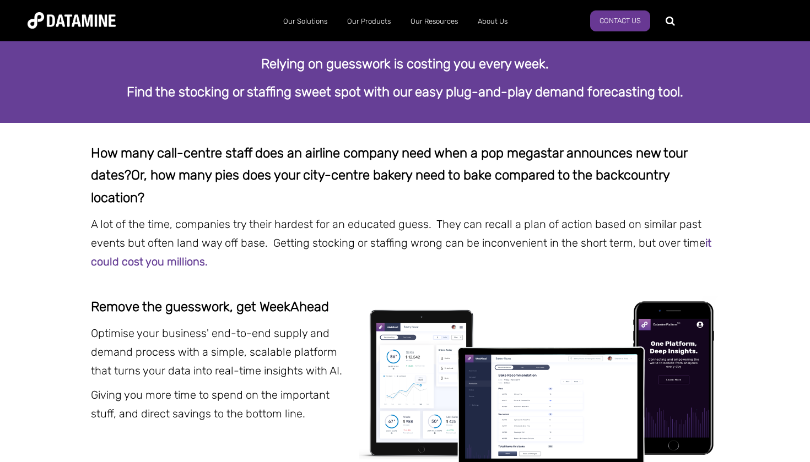
scroll to position [204, 0]
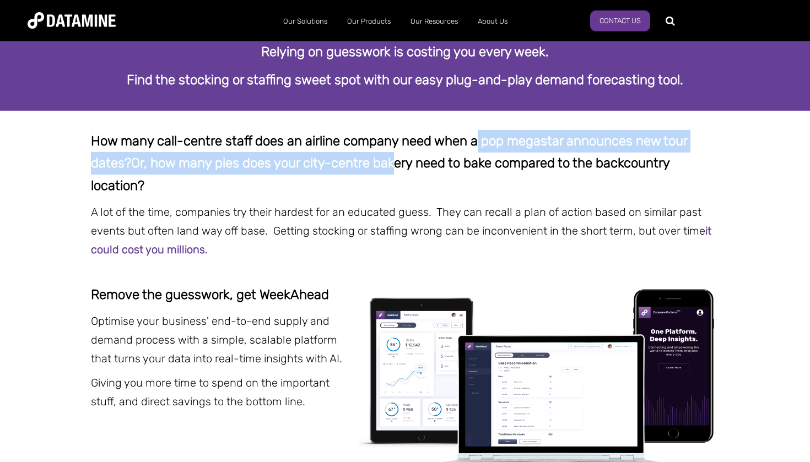
drag, startPoint x: 504, startPoint y: 142, endPoint x: 443, endPoint y: 157, distance: 63.1
click at [443, 157] on p "How many call-centre staff does an airline company need when a pop megastar ann…" at bounding box center [405, 163] width 628 height 67
click at [442, 157] on span "Or, how many pies does your city-centre bakery need to bake compared to the bac…" at bounding box center [380, 174] width 578 height 38
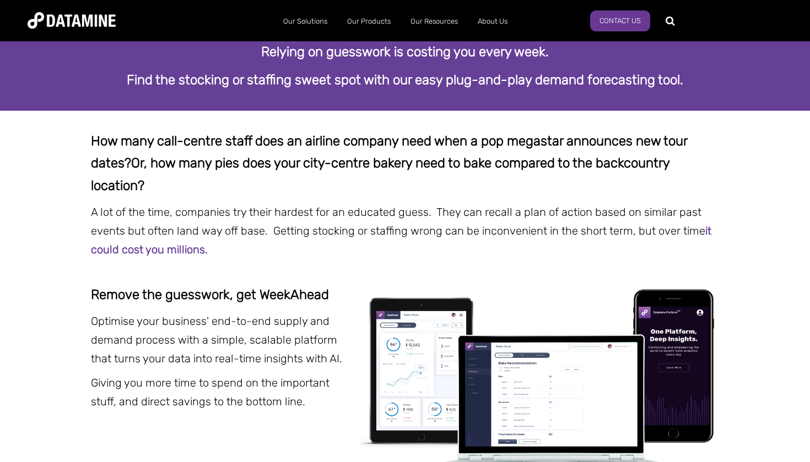
click at [442, 157] on span "Or, how many pies does your city-centre bakery need to bake compared to the bac…" at bounding box center [380, 174] width 578 height 38
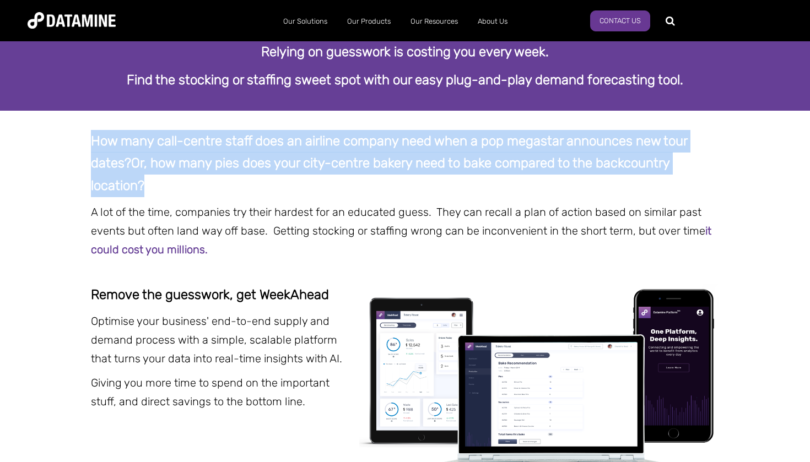
click at [442, 157] on span "Or, how many pies does your city-centre bakery need to bake compared to the bac…" at bounding box center [380, 174] width 578 height 38
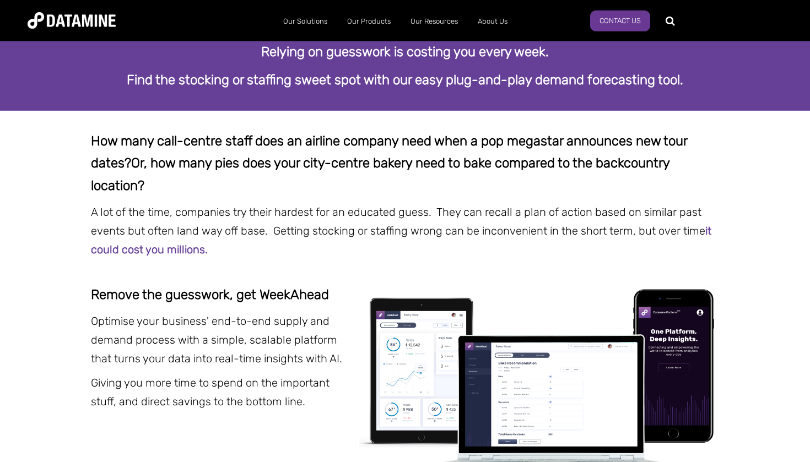
click at [442, 157] on span "Or, how many pies does your city-centre bakery need to bake compared to the bac…" at bounding box center [380, 174] width 578 height 38
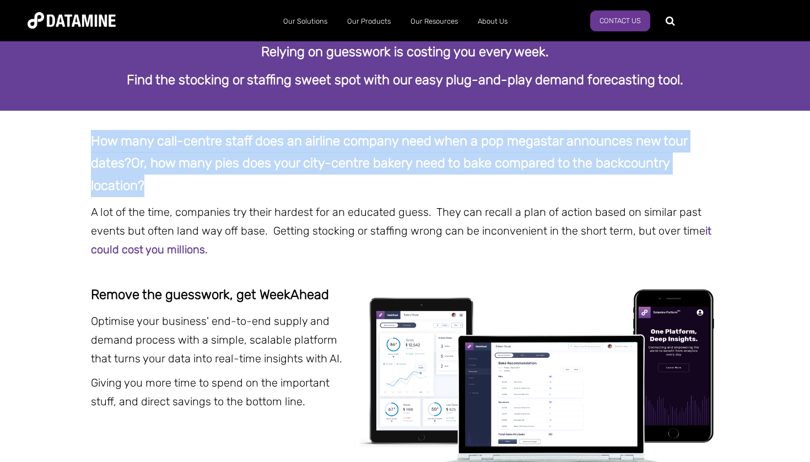
click at [442, 157] on span "Or, how many pies does your city-centre bakery need to bake compared to the bac…" at bounding box center [380, 174] width 578 height 38
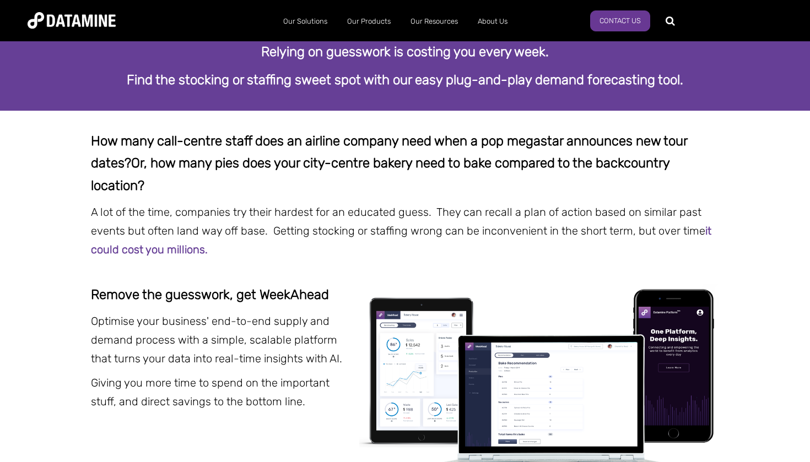
click at [442, 157] on span "Or, how many pies does your city-centre bakery need to bake compared to the bac…" at bounding box center [380, 174] width 578 height 38
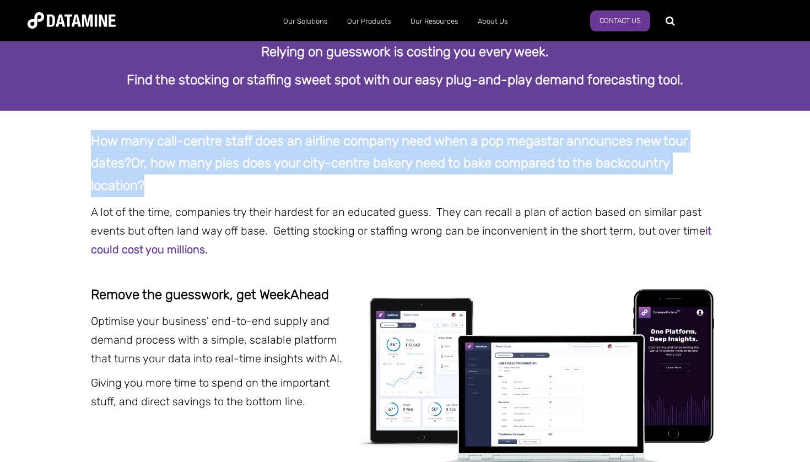
click at [442, 157] on span "Or, how many pies does your city-centre bakery need to bake compared to the bac…" at bounding box center [380, 174] width 578 height 38
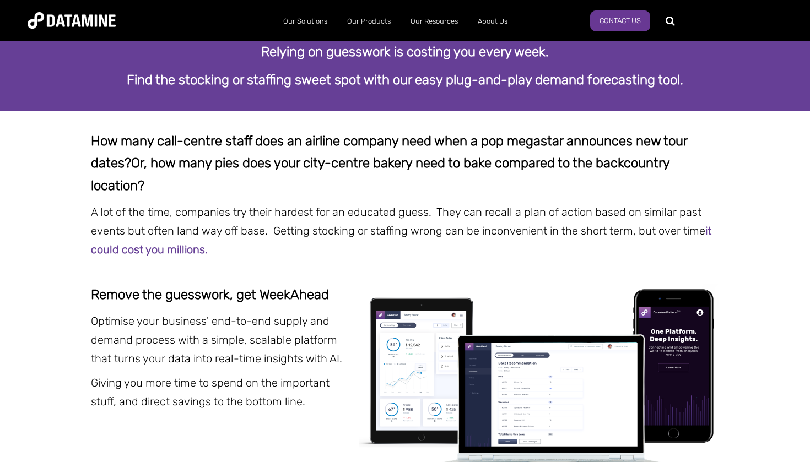
click at [442, 157] on span "Or, how many pies does your city-centre bakery need to bake compared to the bac…" at bounding box center [380, 174] width 578 height 38
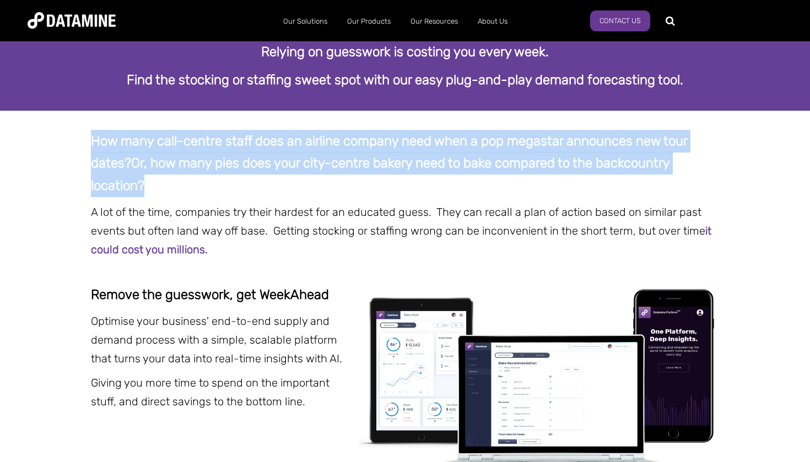
click at [442, 157] on span "Or, how many pies does your city-centre bakery need to bake compared to the bac…" at bounding box center [380, 174] width 578 height 38
click at [283, 212] on span "A lot of the time, companies try their hardest for an educated guess. They can …" at bounding box center [401, 230] width 620 height 51
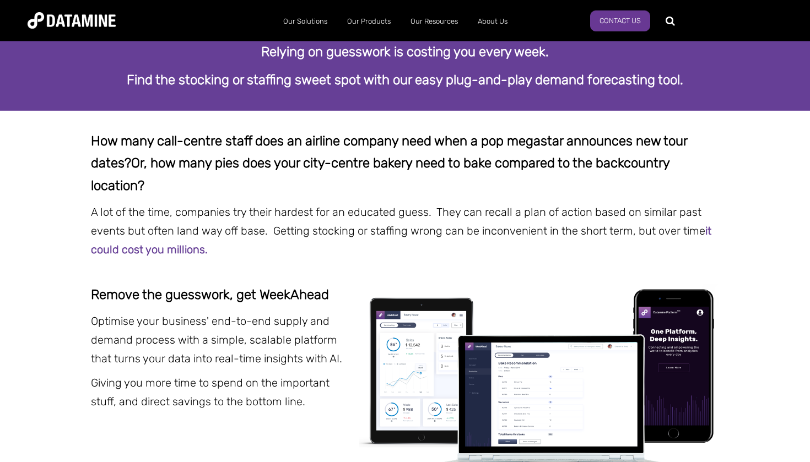
click at [283, 212] on span "A lot of the time, companies try their hardest for an educated guess. They can …" at bounding box center [401, 230] width 620 height 51
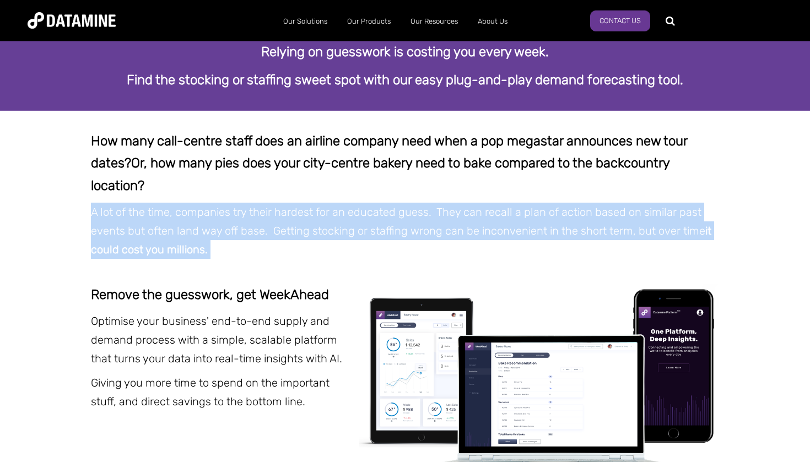
click at [283, 212] on span "A lot of the time, companies try their hardest for an educated guess. They can …" at bounding box center [401, 230] width 620 height 51
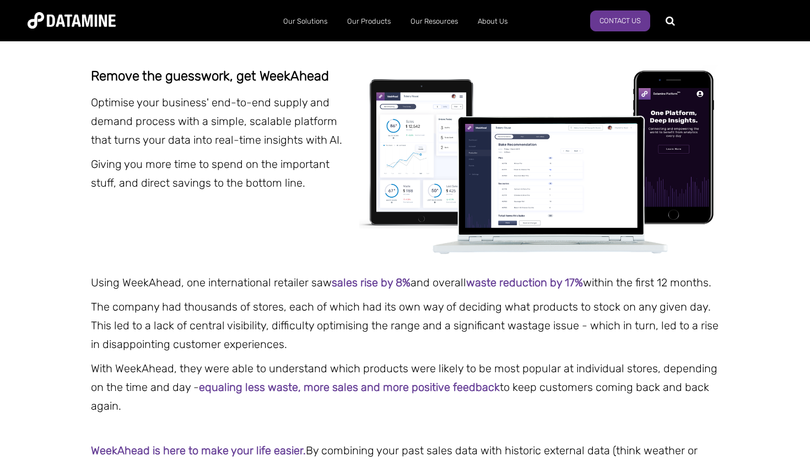
scroll to position [425, 0]
